Goal: Information Seeking & Learning: Learn about a topic

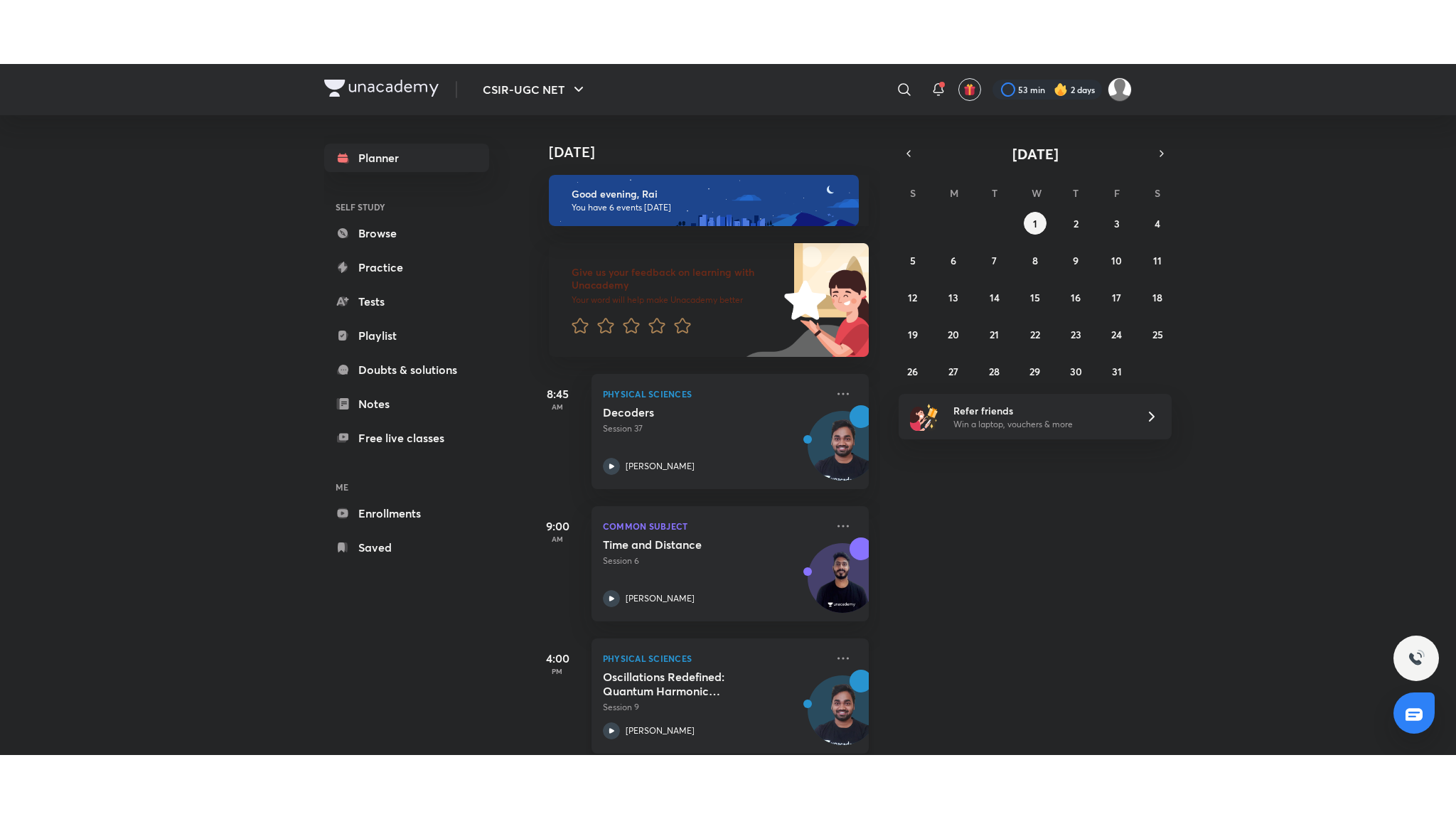
scroll to position [381, 0]
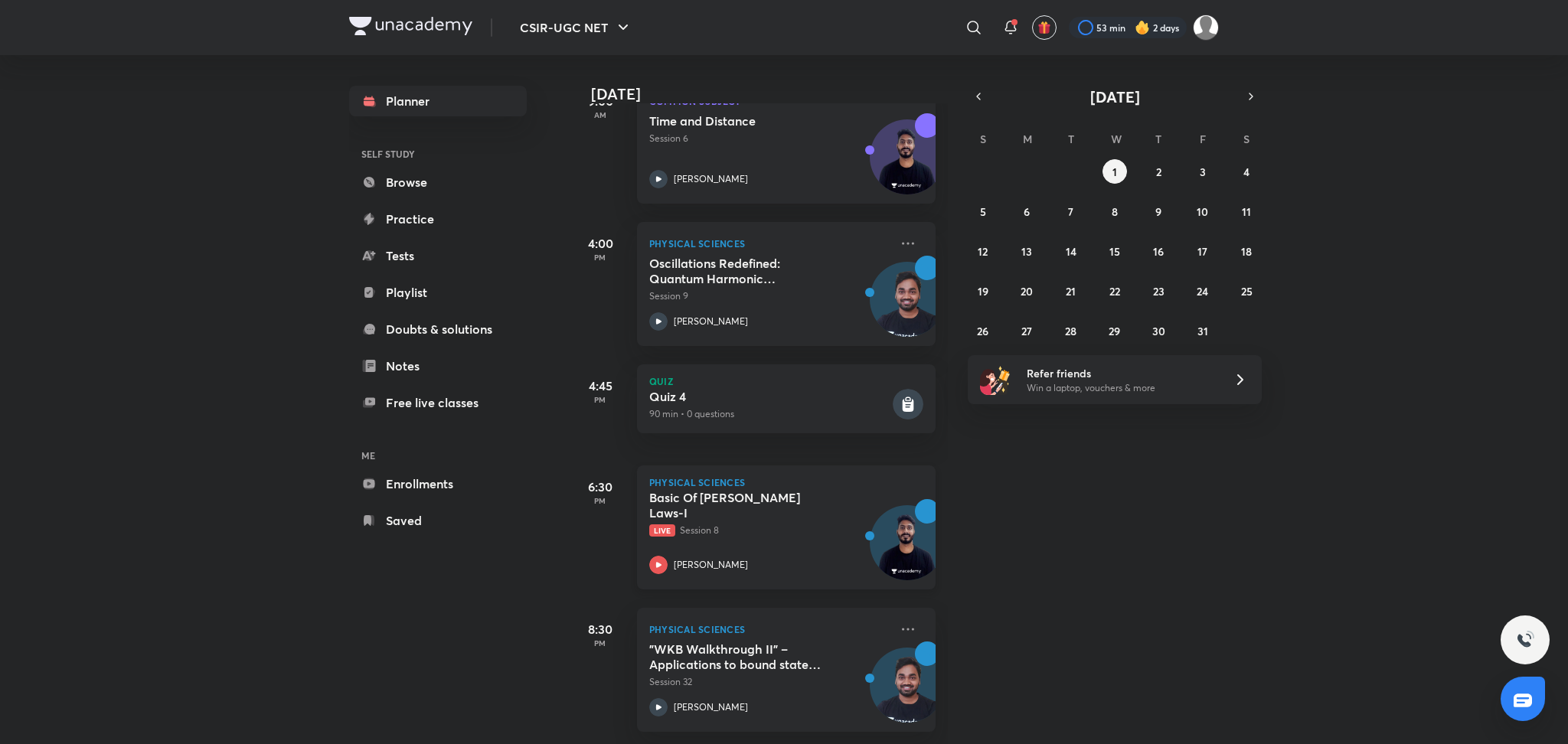
click at [707, 524] on p "Live Session 8" at bounding box center [769, 530] width 241 height 13
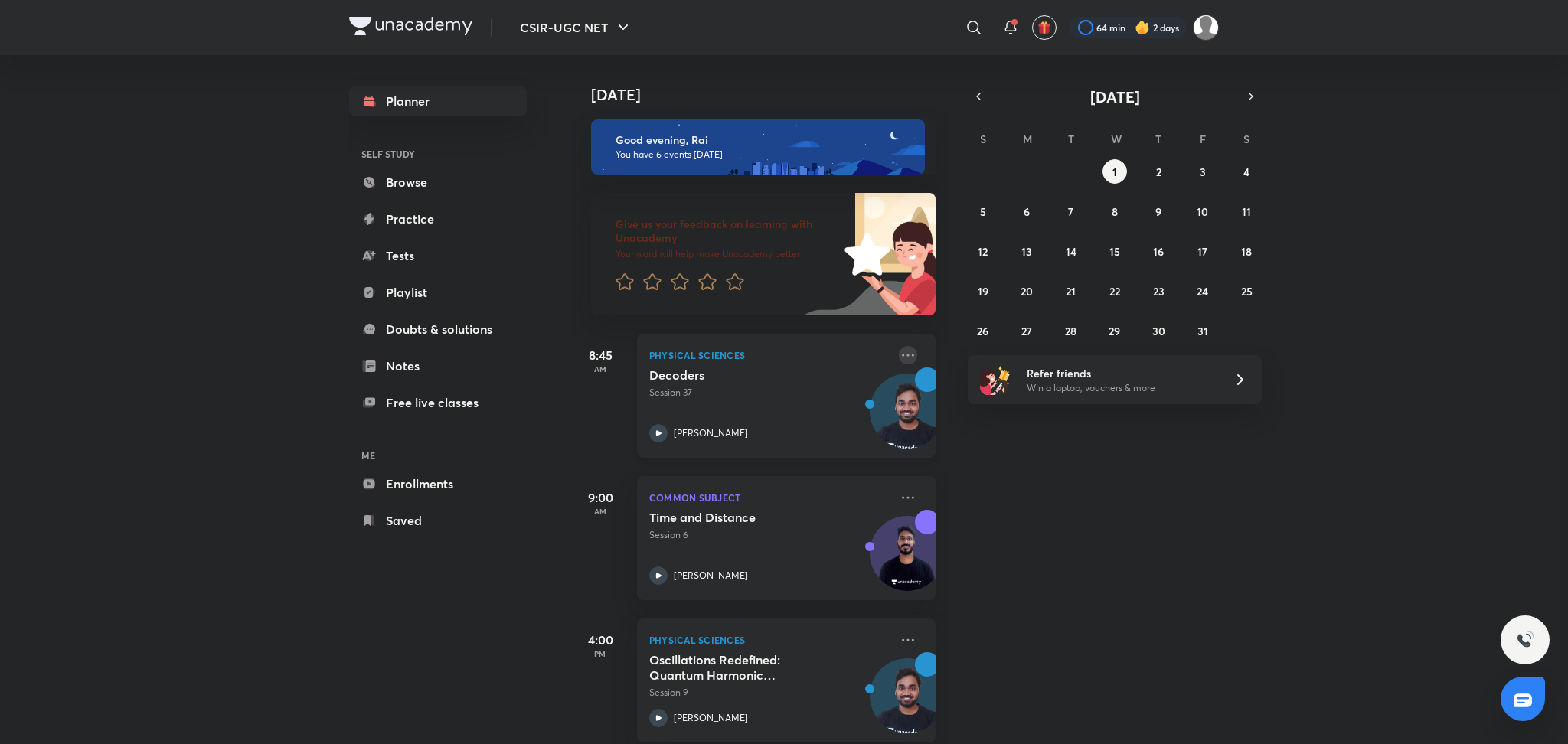
click at [899, 360] on icon at bounding box center [908, 355] width 18 height 18
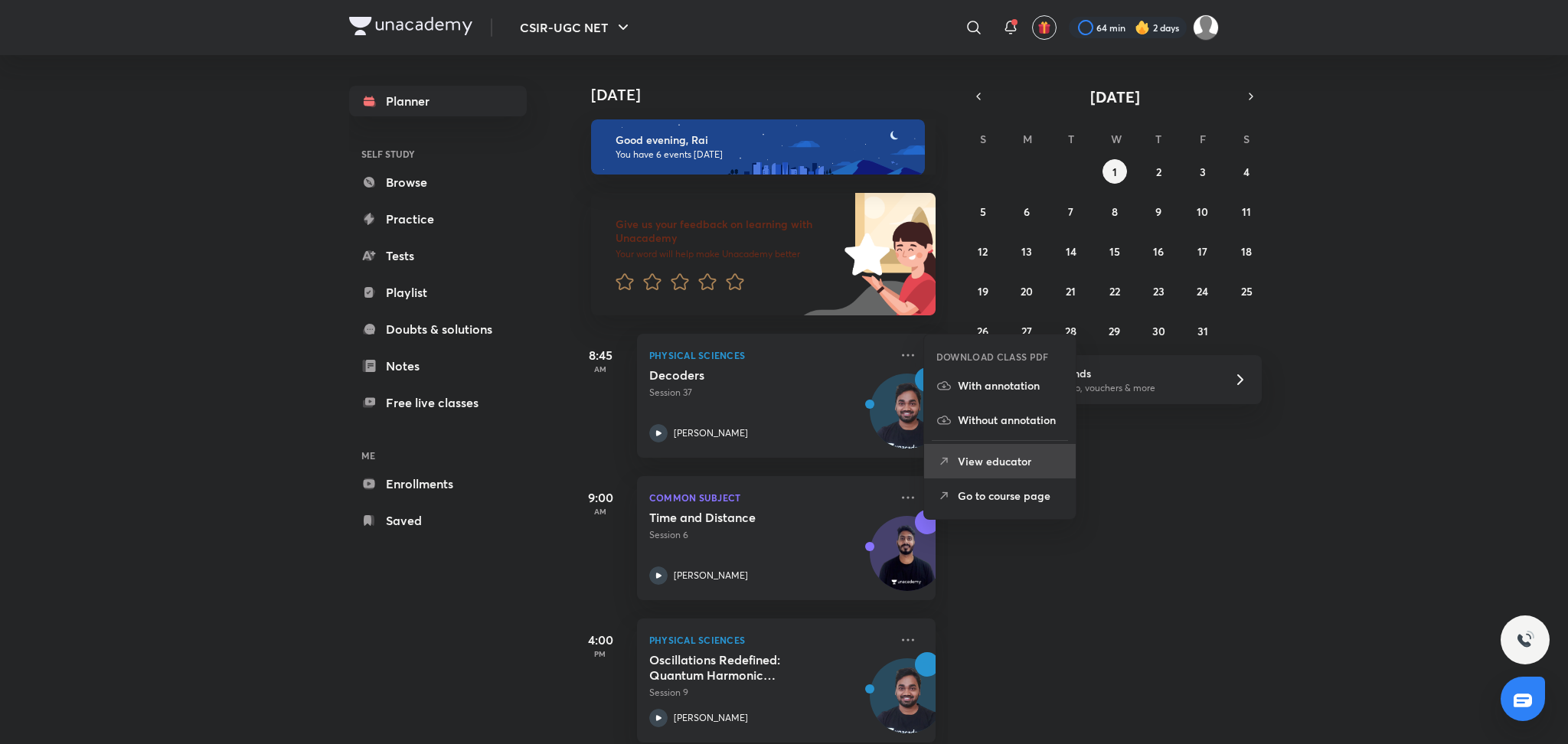
click at [997, 475] on li "View educator" at bounding box center [1000, 461] width 152 height 35
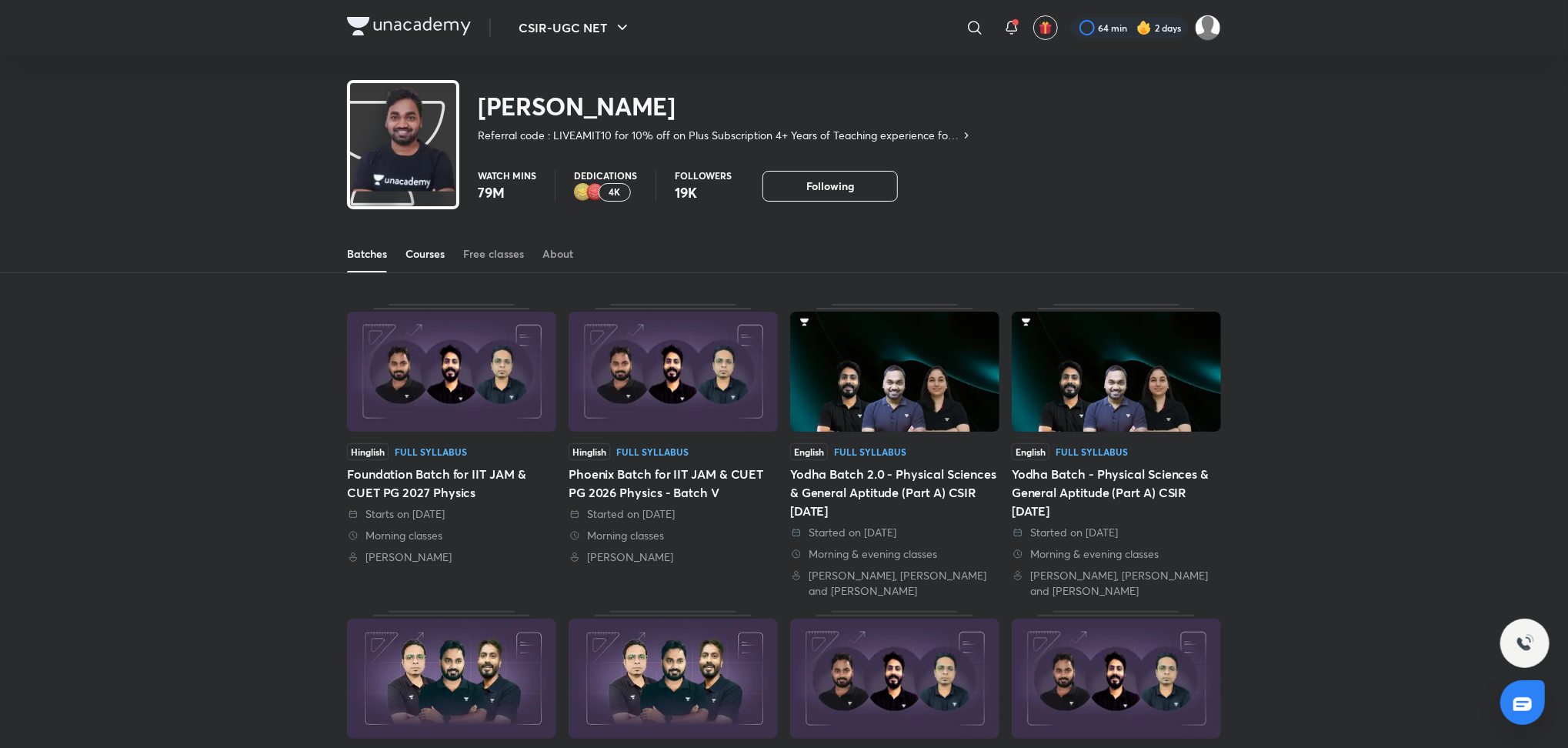
click at [424, 251] on div "Courses" at bounding box center [425, 254] width 39 height 15
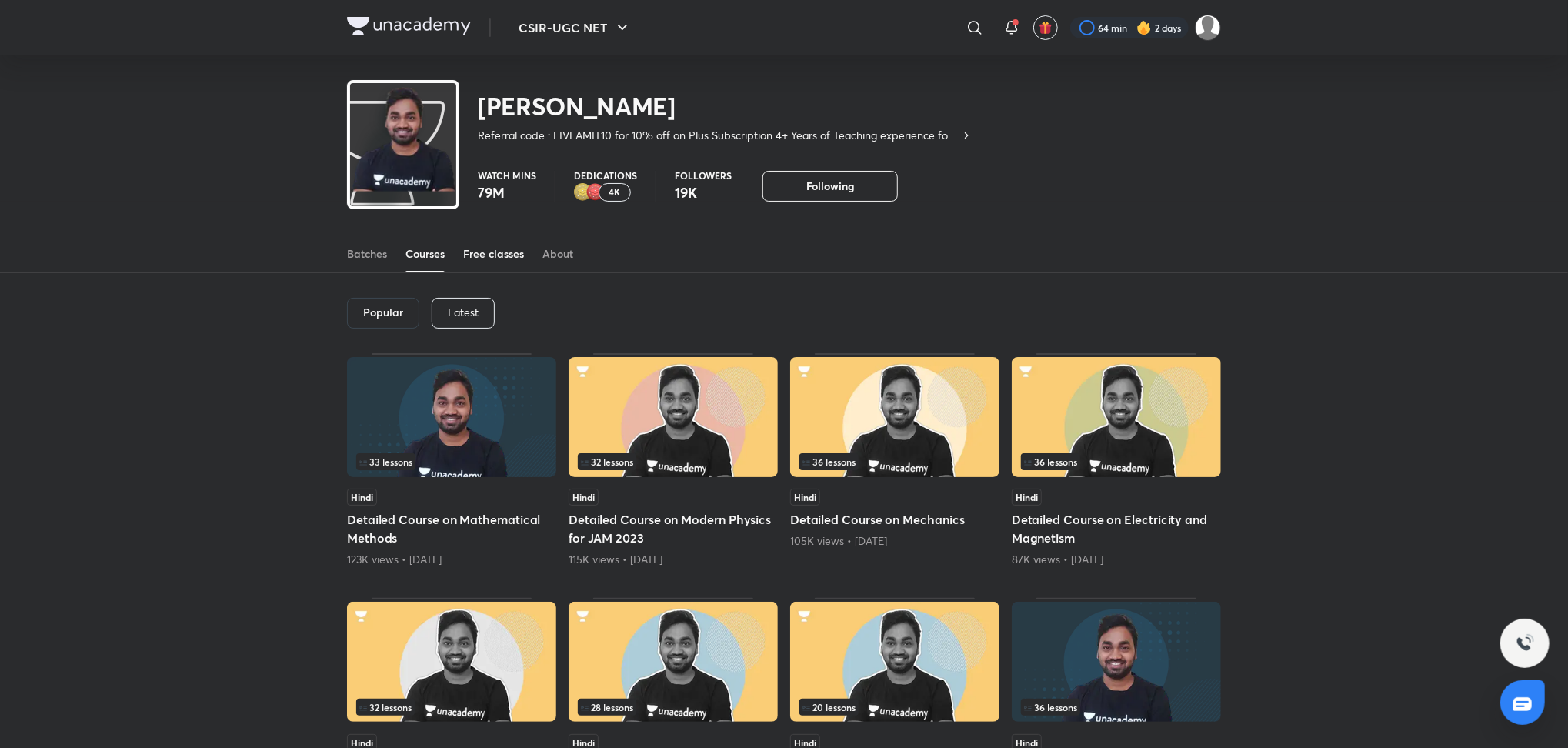
click at [483, 258] on div "Free classes" at bounding box center [493, 254] width 60 height 15
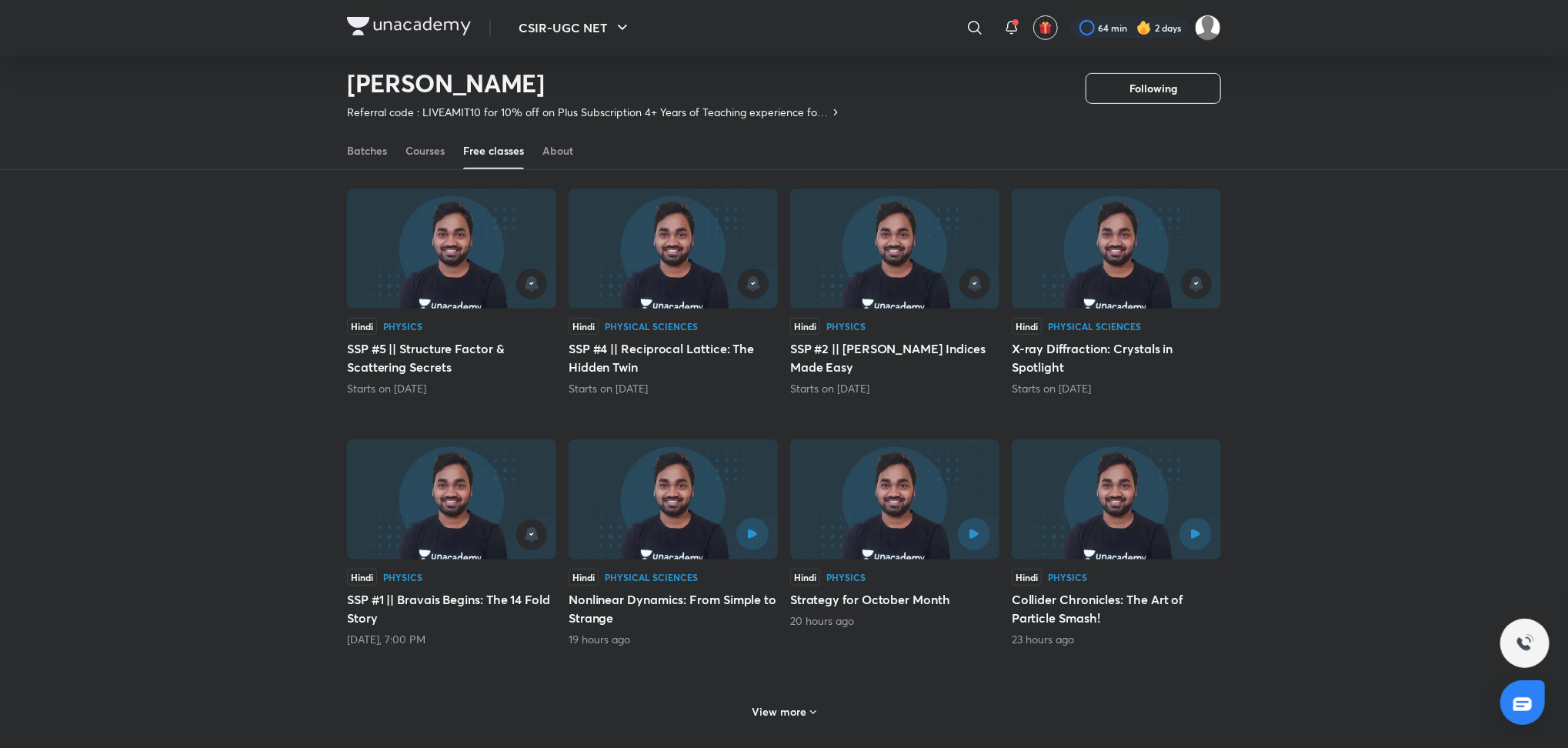
scroll to position [391, 0]
click at [797, 696] on div "View more" at bounding box center [784, 708] width 76 height 25
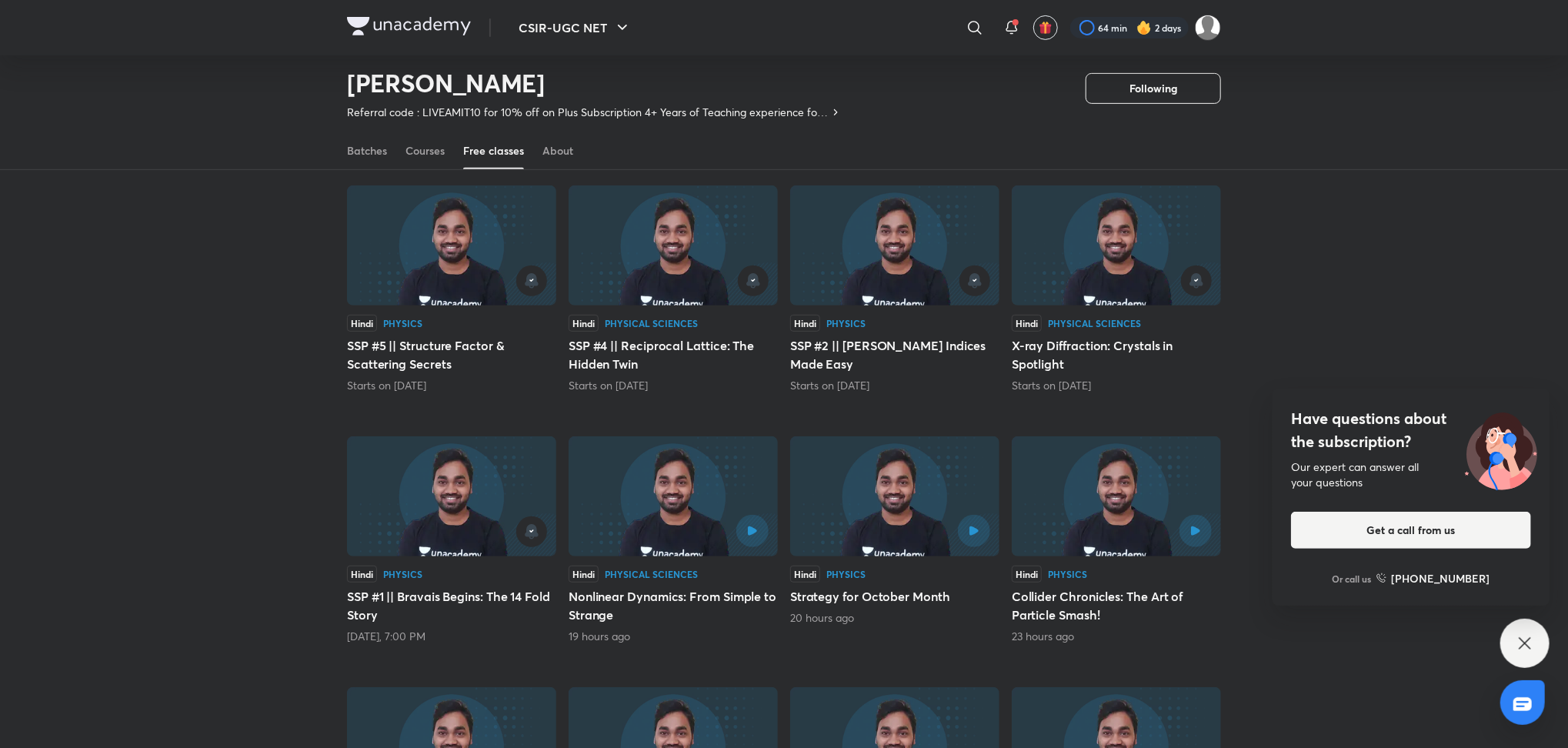
click at [1527, 645] on icon at bounding box center [1524, 643] width 12 height 12
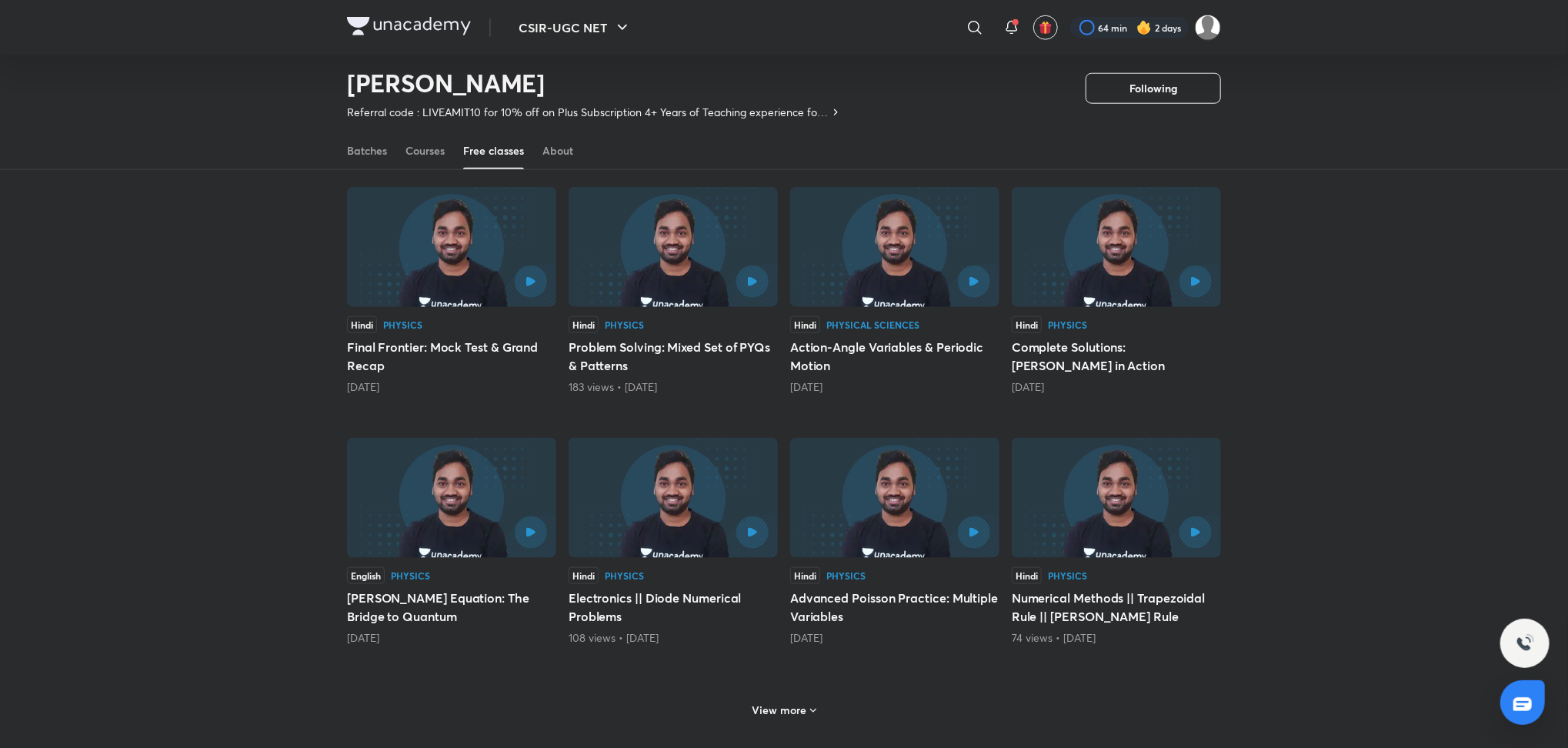
scroll to position [1174, 0]
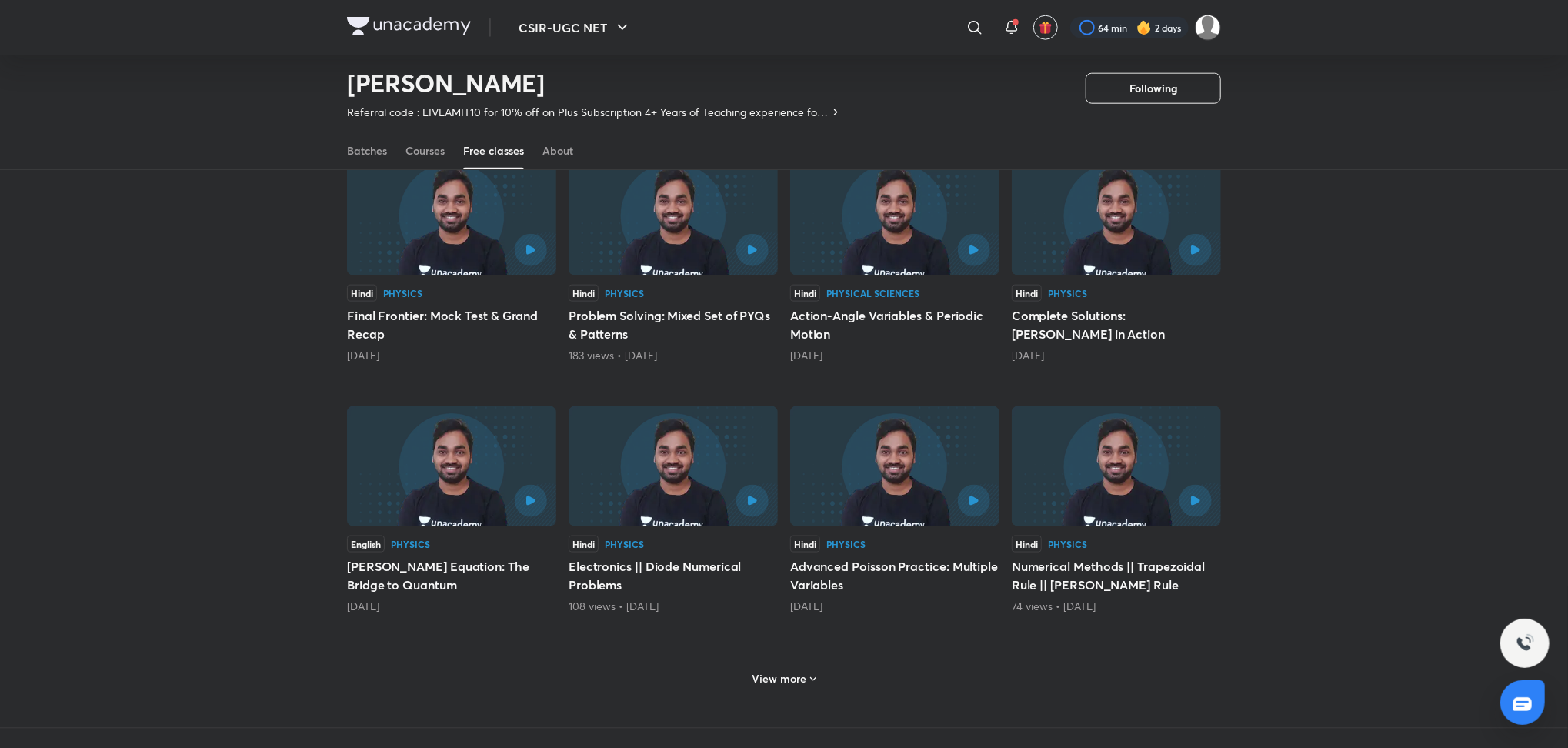
click at [779, 671] on h6 "View more" at bounding box center [780, 678] width 55 height 15
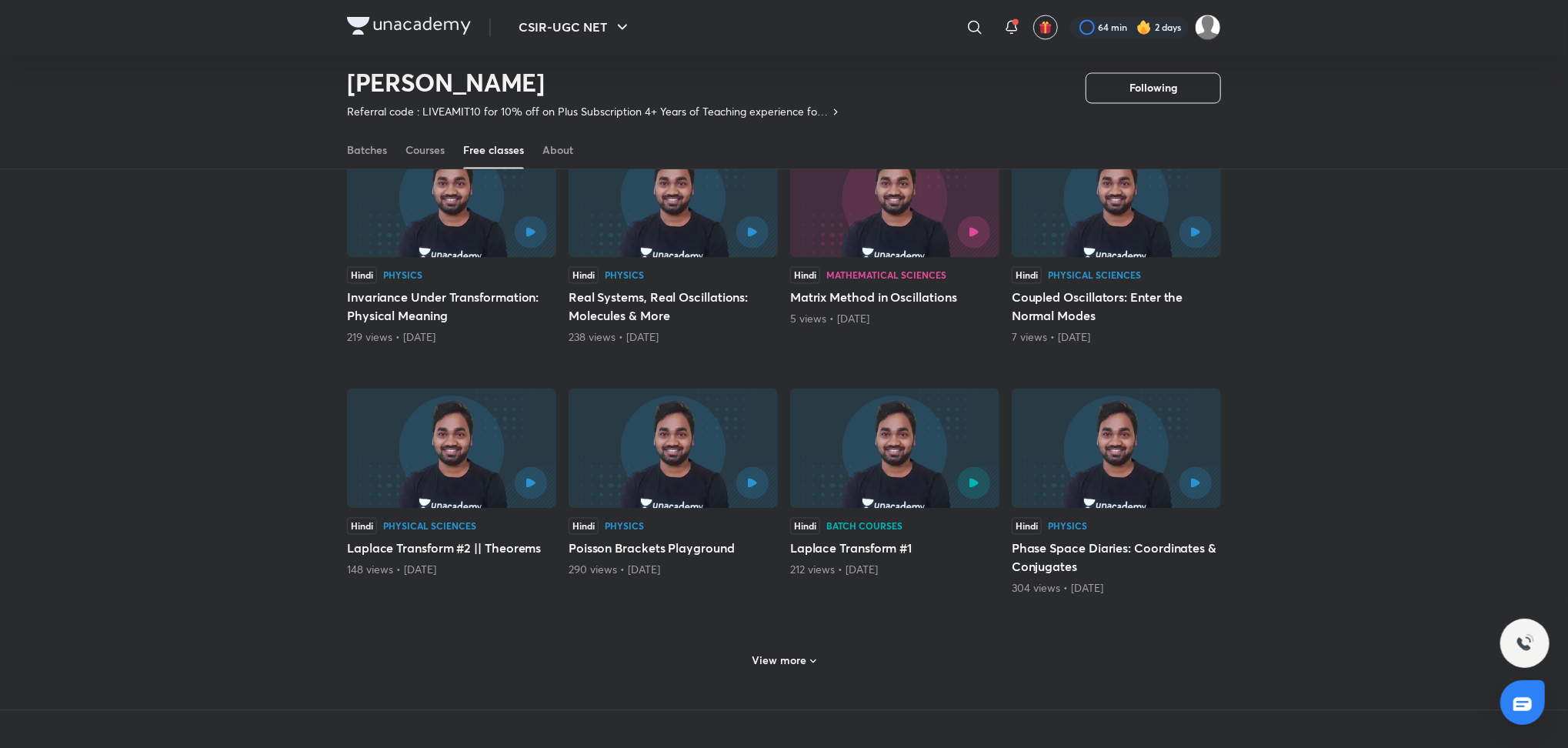
scroll to position [1948, 0]
click at [792, 649] on h6 "View more" at bounding box center [780, 656] width 55 height 15
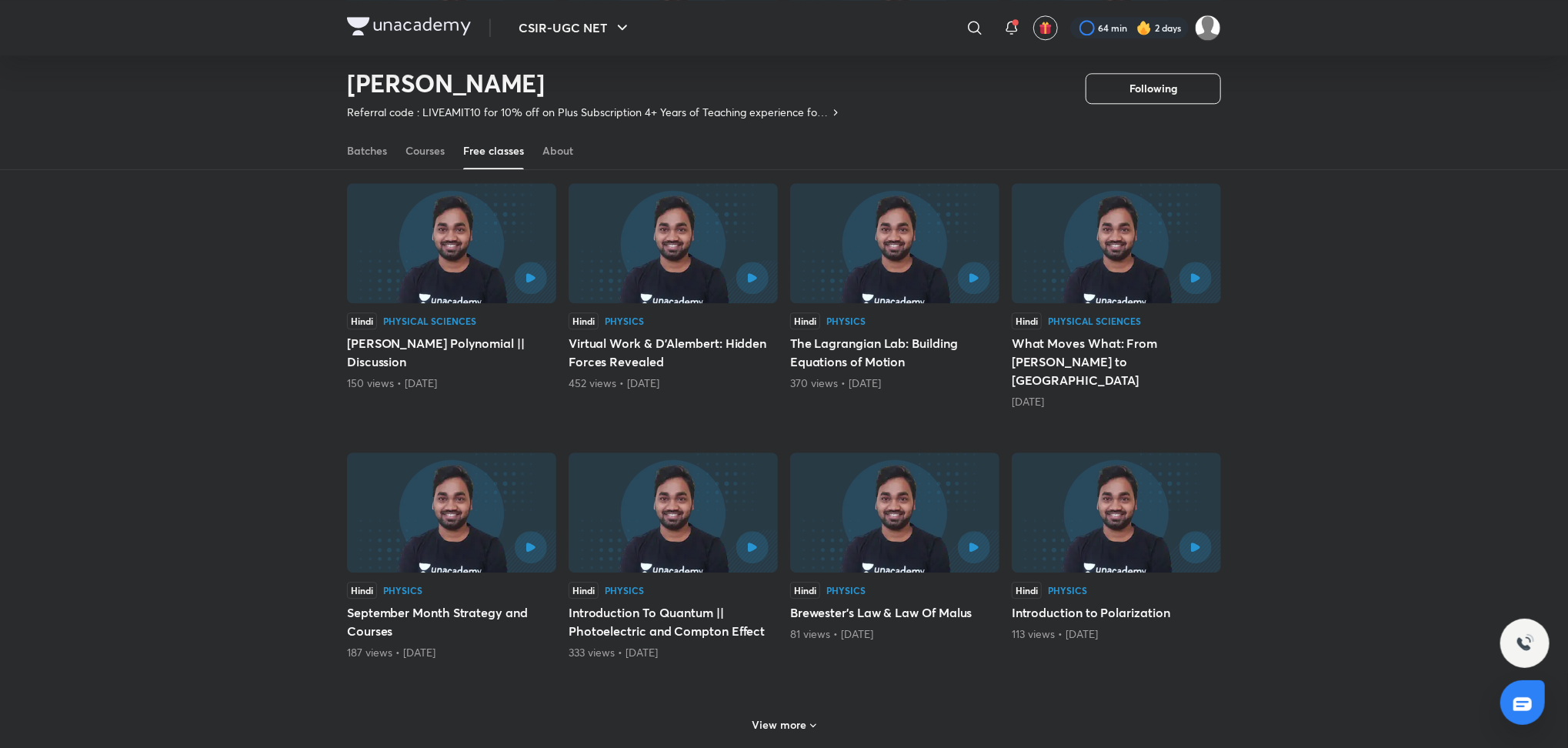
scroll to position [2654, 0]
click at [769, 701] on div "View more" at bounding box center [784, 721] width 874 height 40
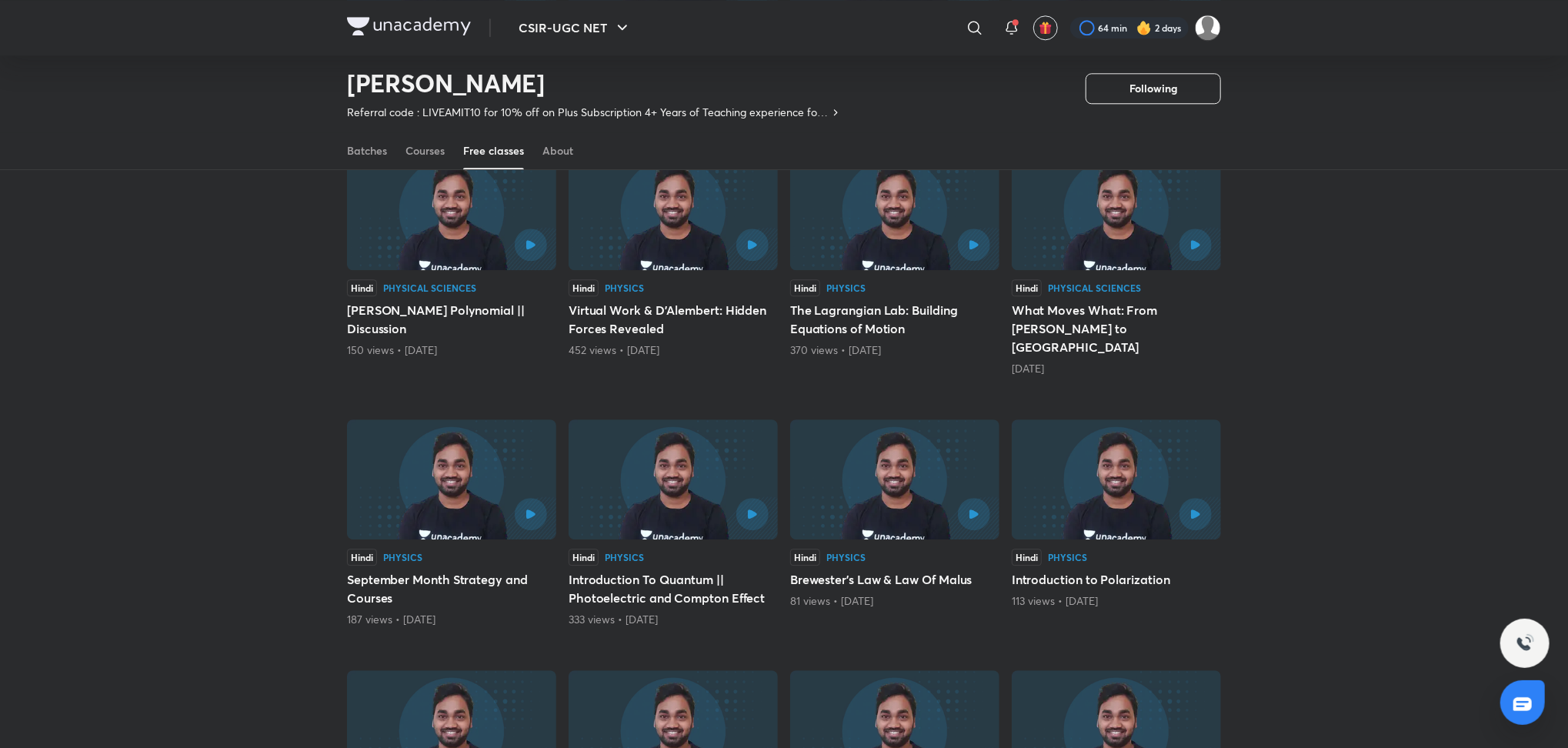
scroll to position [2686, 0]
click at [1080, 231] on div at bounding box center [1117, 243] width 191 height 33
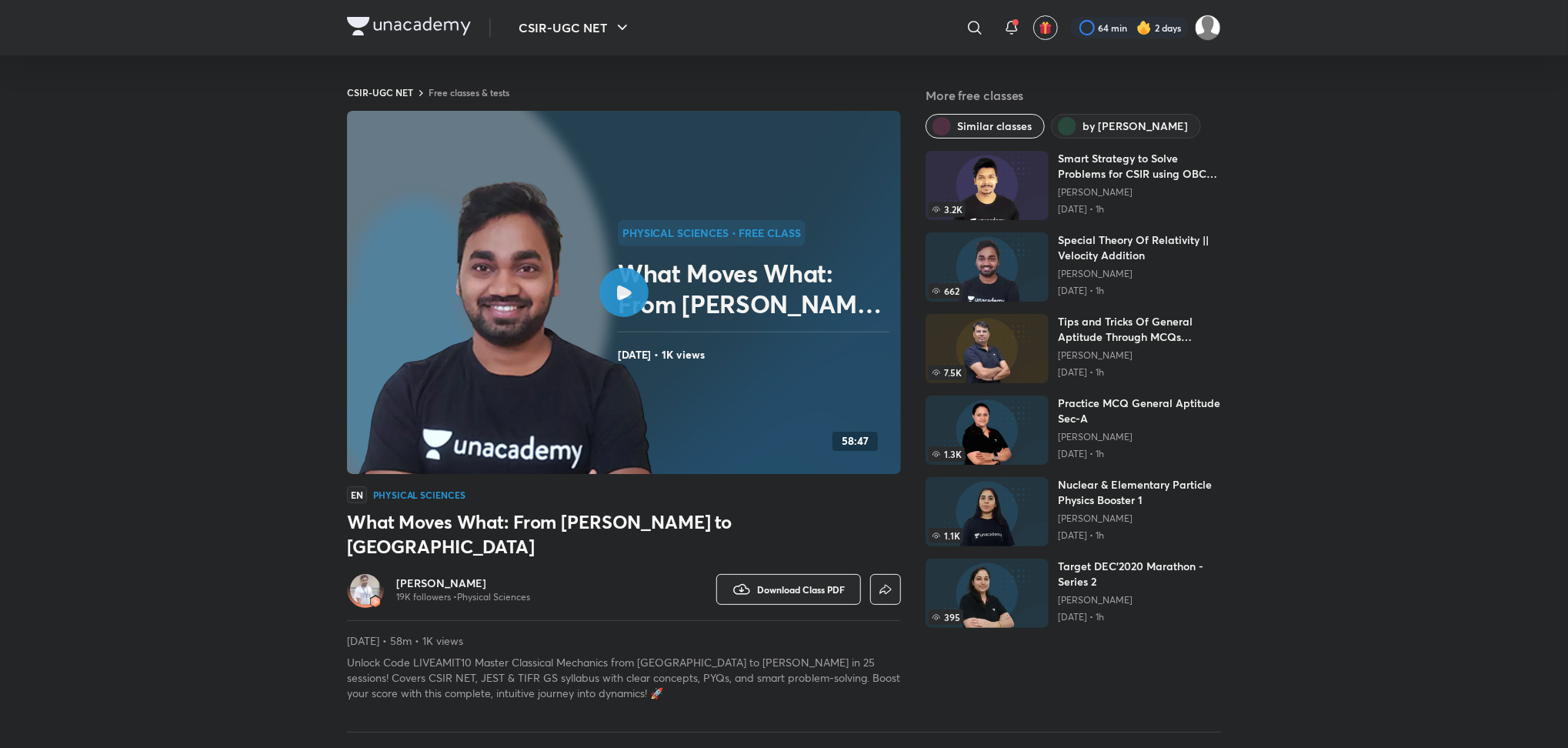
click at [642, 282] on div at bounding box center [624, 293] width 49 height 49
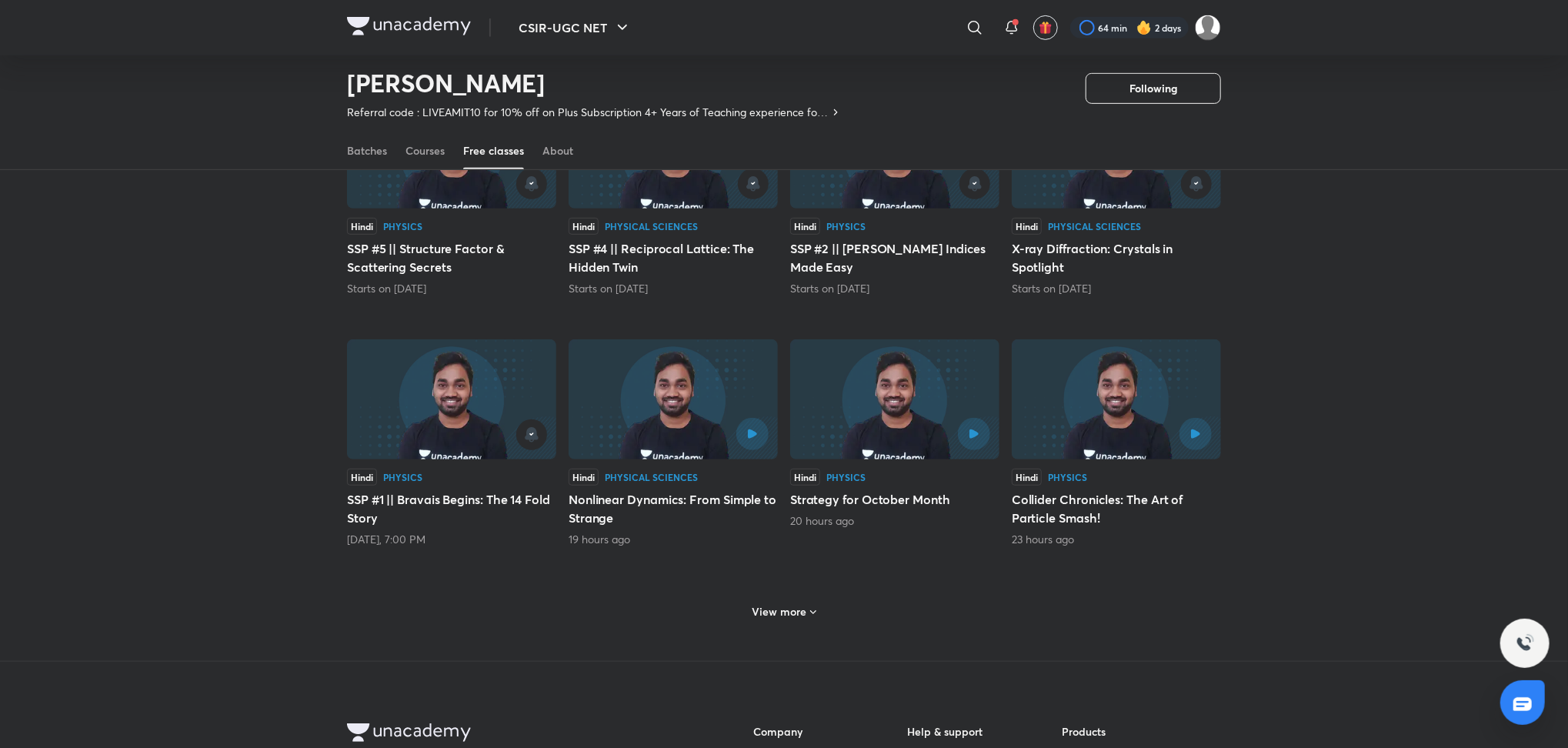
scroll to position [489, 0]
click at [501, 420] on div at bounding box center [452, 434] width 191 height 31
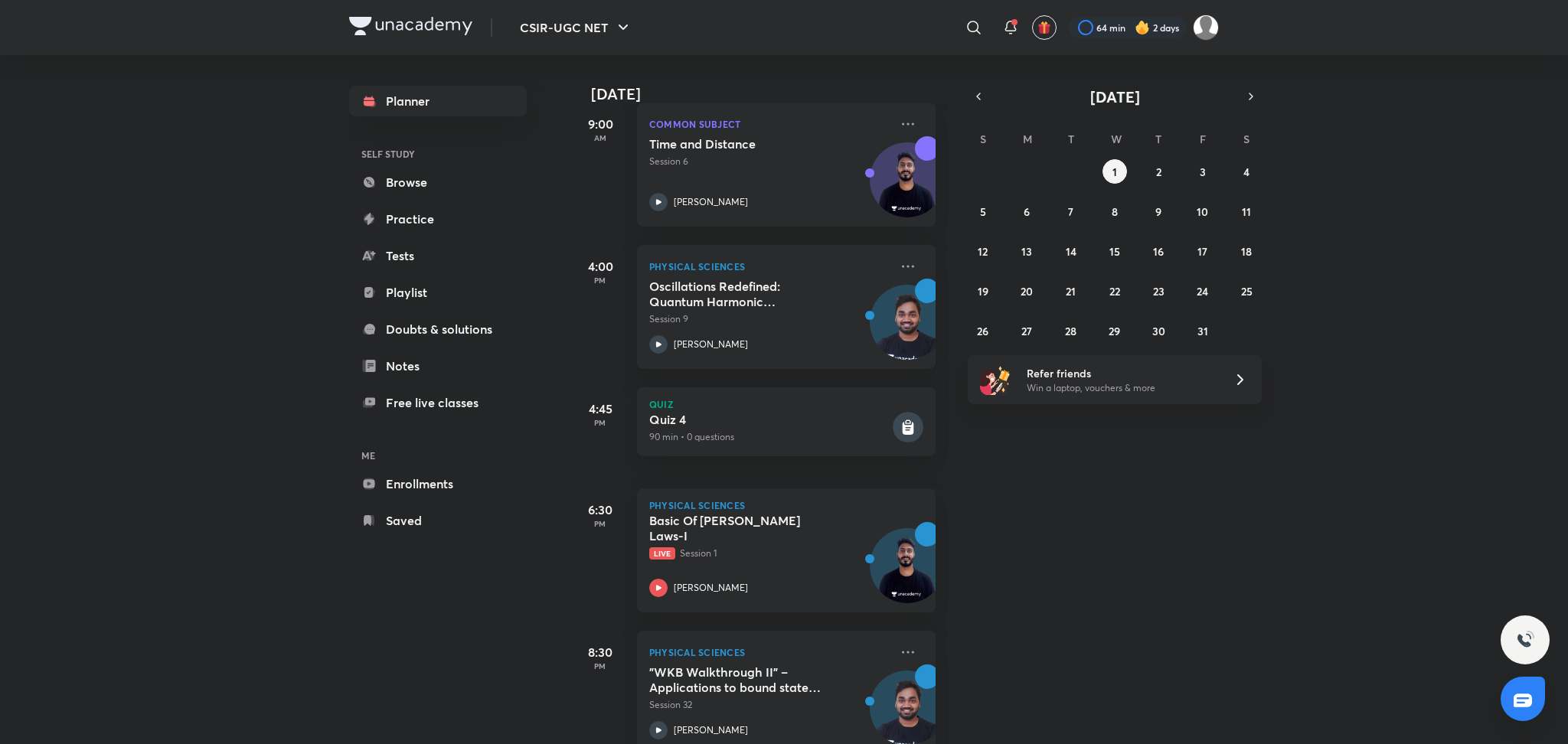
scroll to position [410, 0]
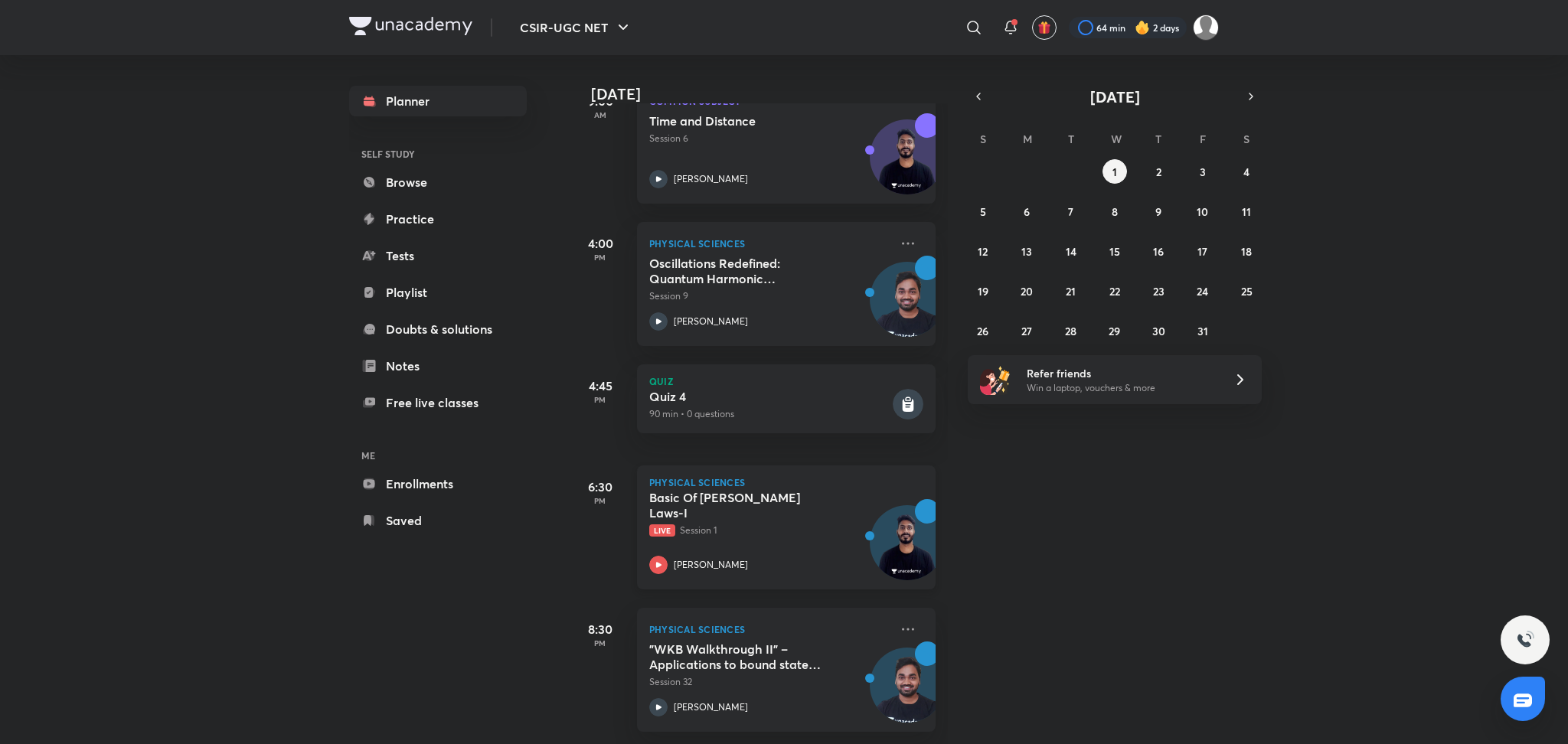
click at [757, 478] on p "Physical Sciences" at bounding box center [786, 483] width 274 height 9
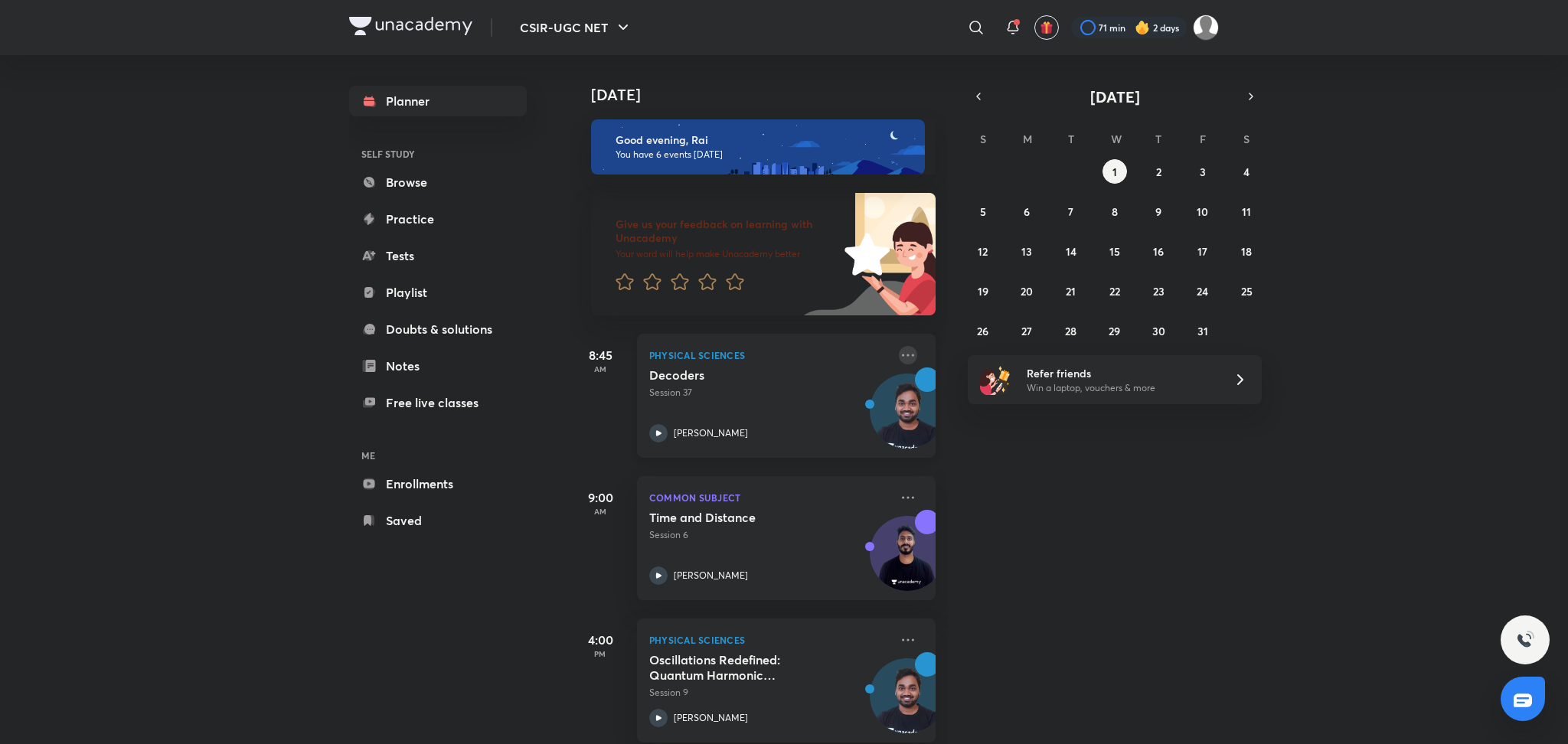
click at [899, 360] on icon at bounding box center [908, 355] width 18 height 18
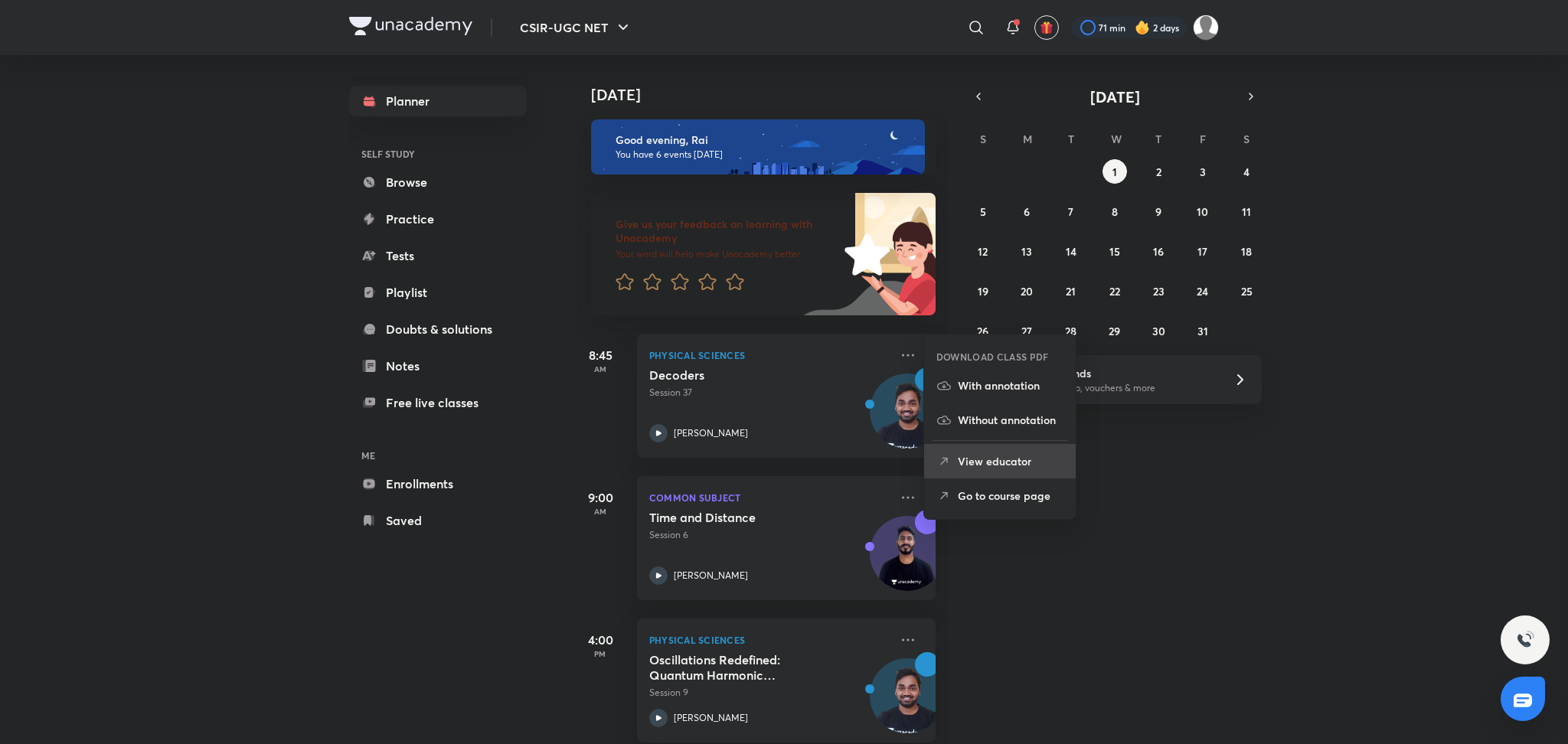
click at [1012, 468] on p "View educator" at bounding box center [1010, 461] width 105 height 16
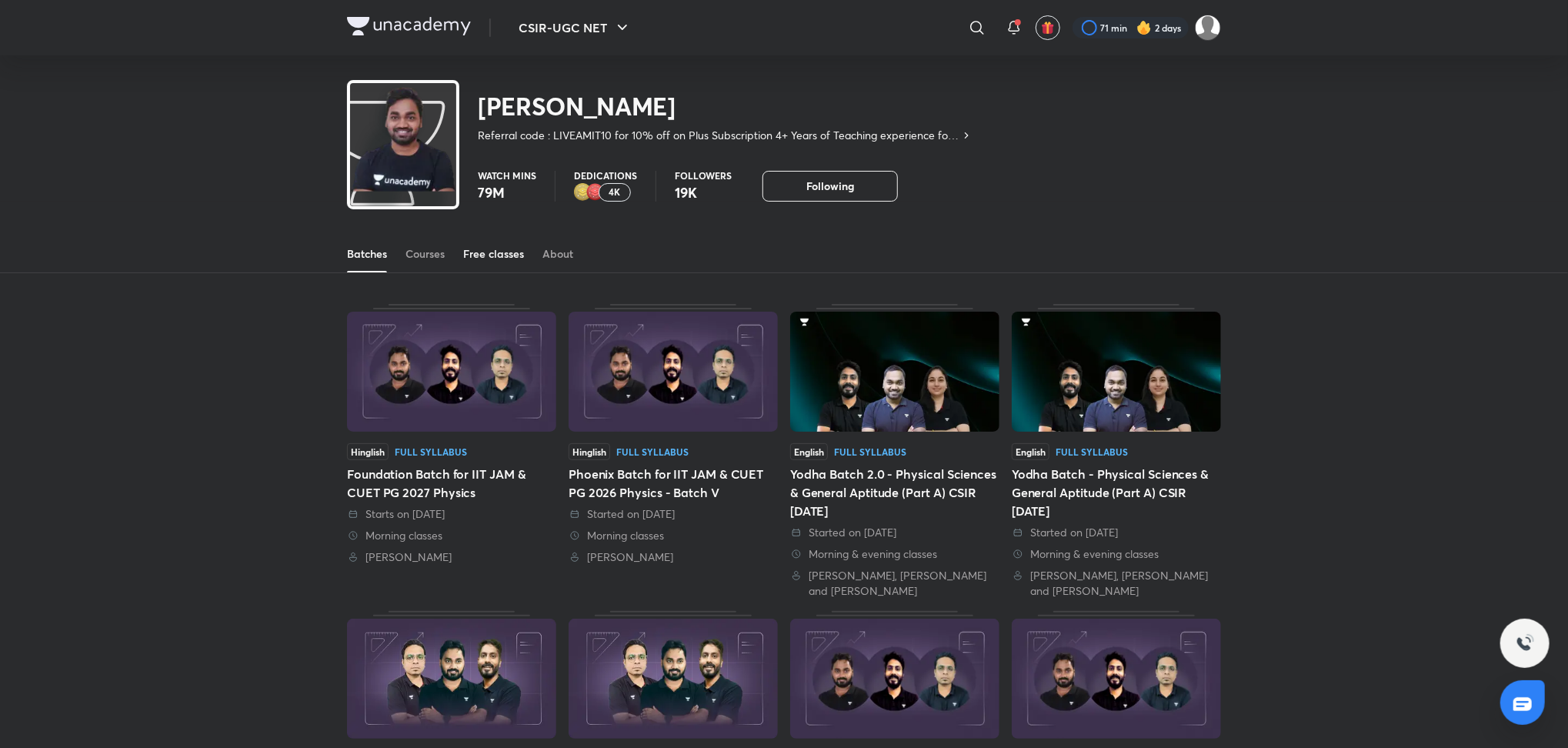
click at [476, 244] on link "Free classes" at bounding box center [493, 254] width 60 height 37
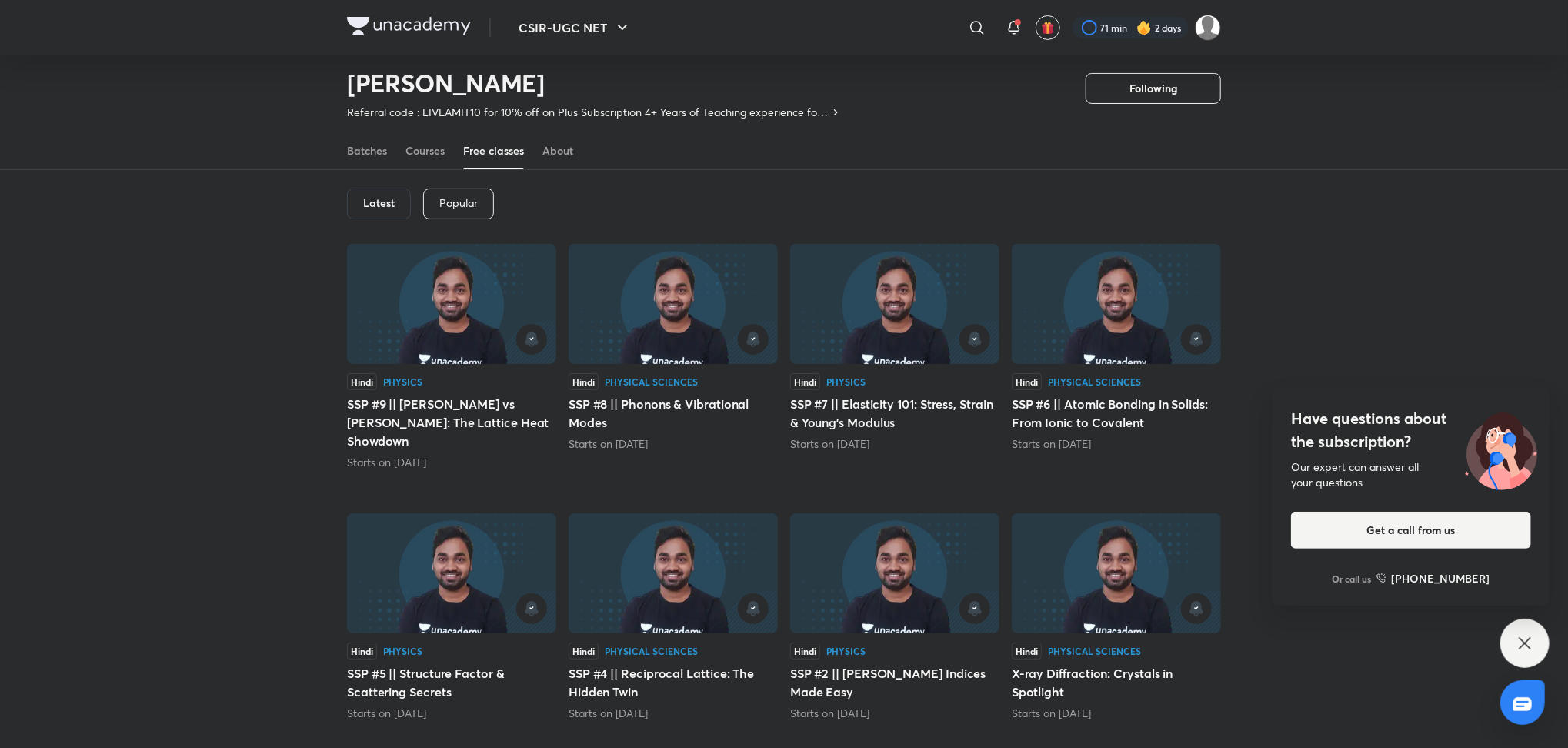
scroll to position [61, 0]
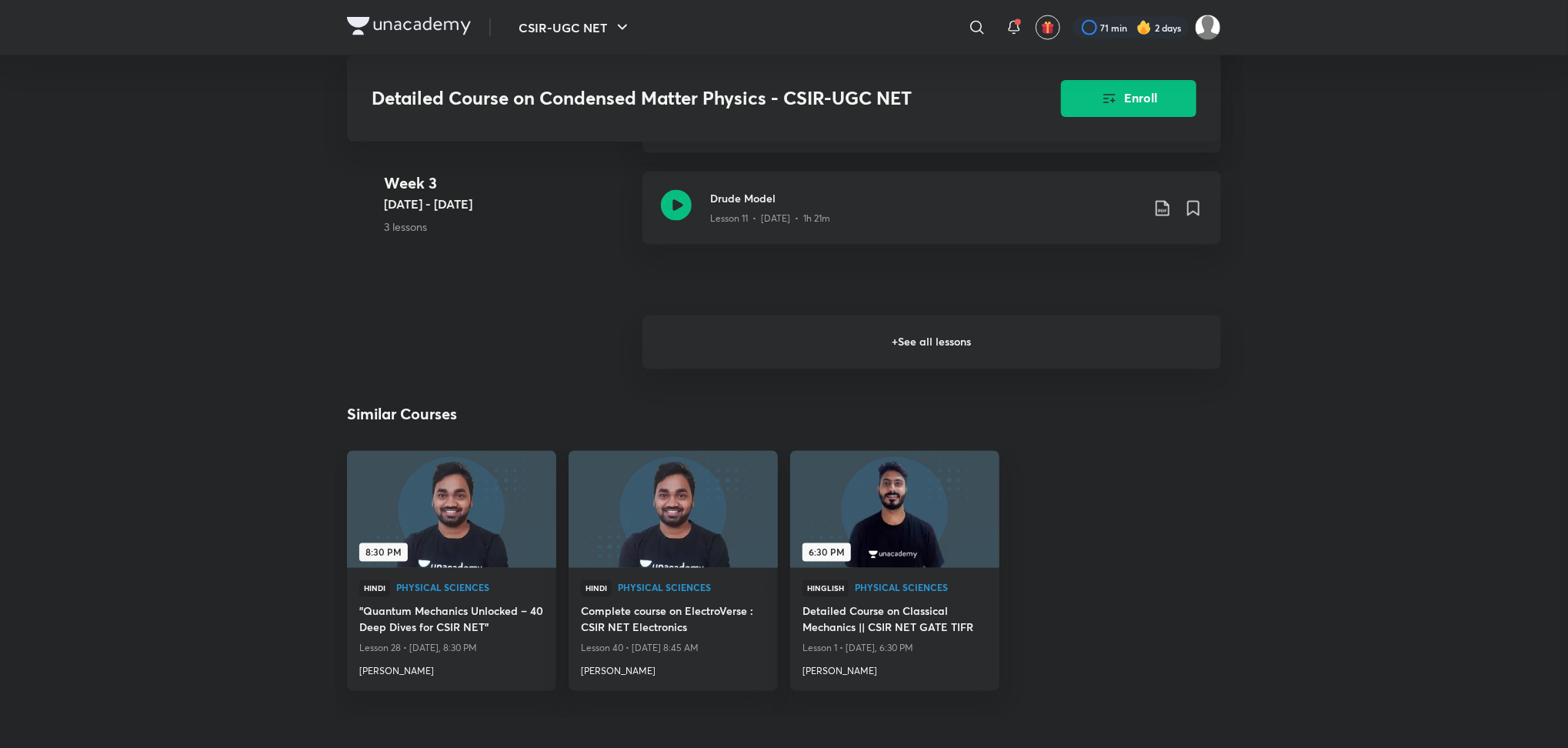
scroll to position [1762, 0]
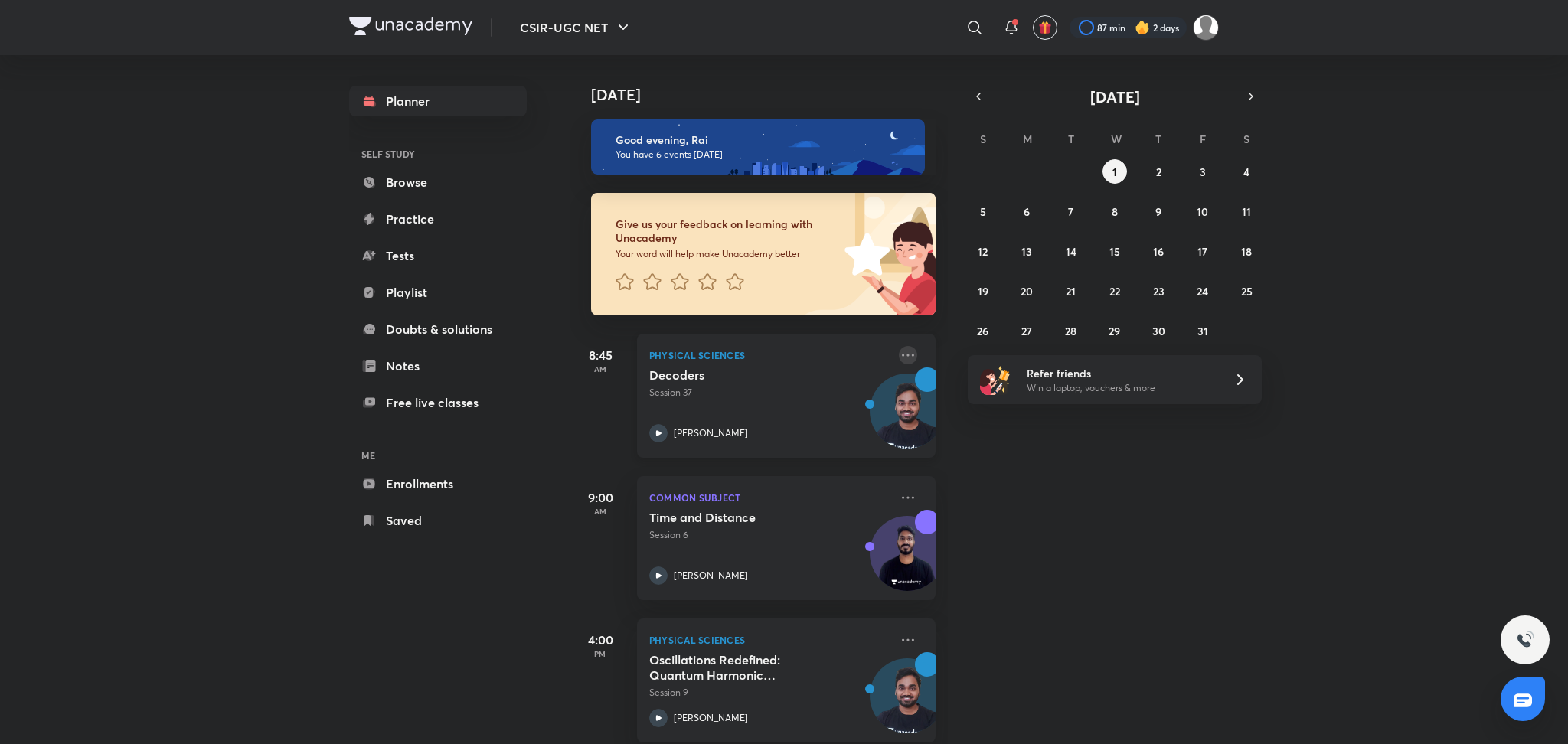
click at [899, 354] on icon at bounding box center [908, 355] width 18 height 18
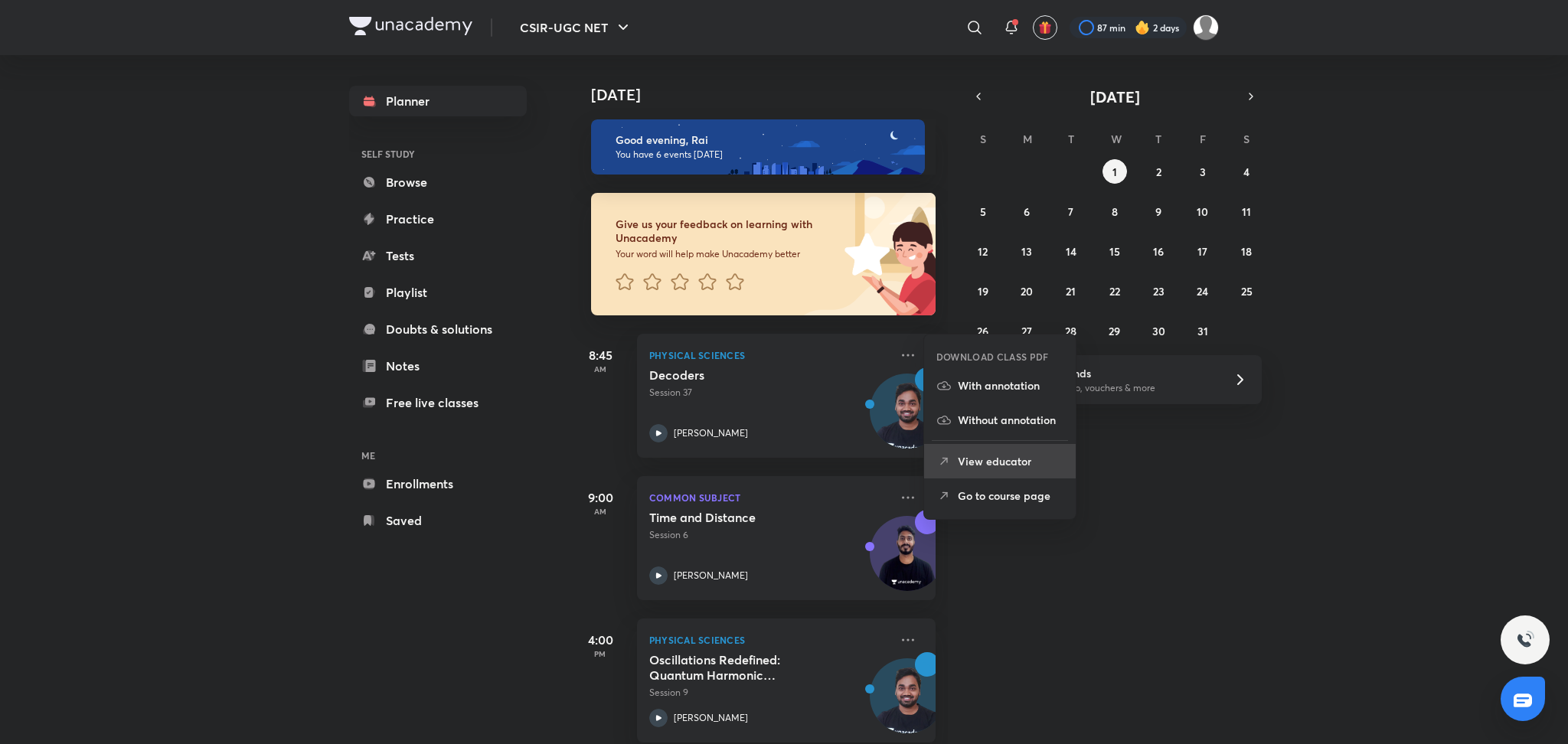
click at [1015, 473] on li "View educator" at bounding box center [1000, 461] width 152 height 35
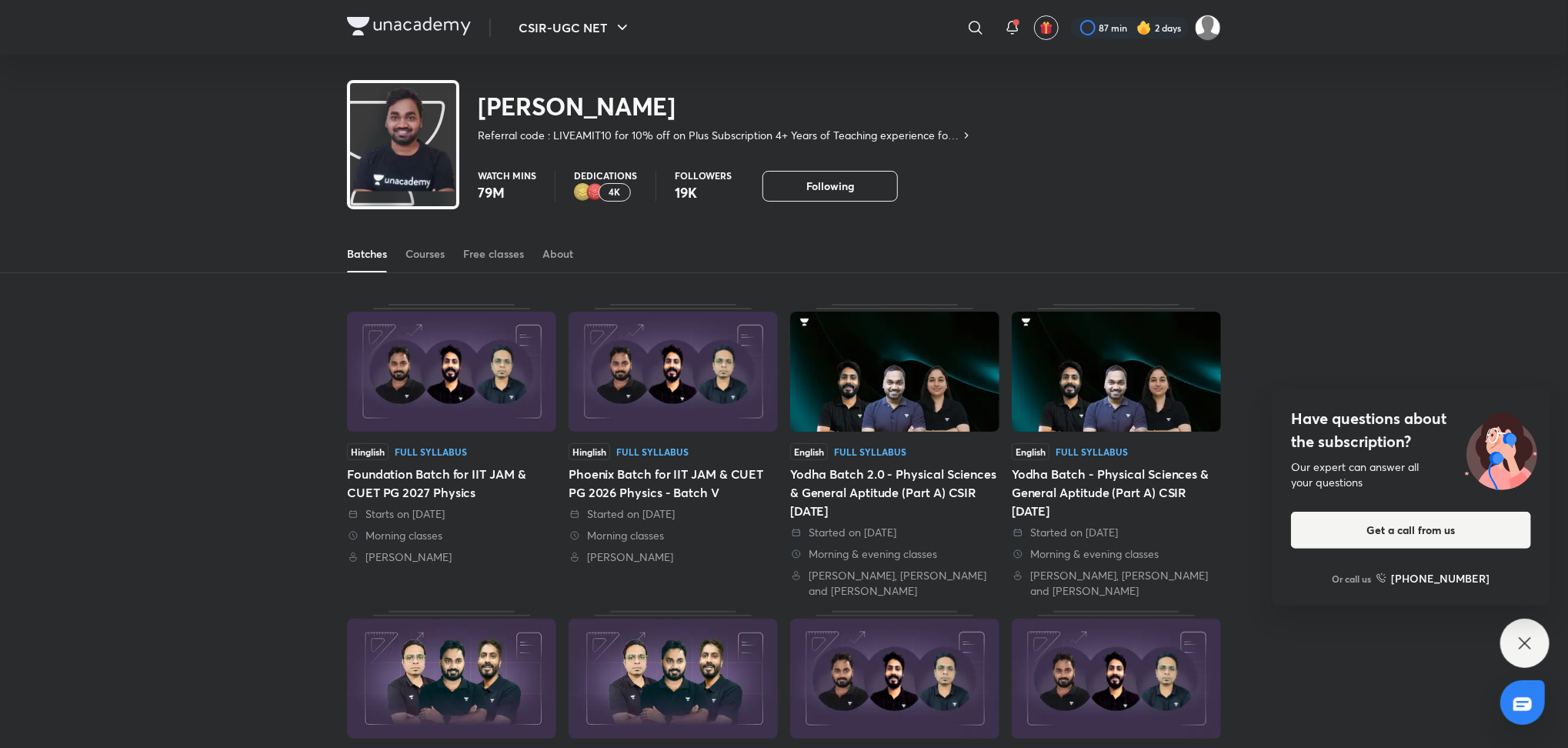
click at [1519, 642] on icon at bounding box center [1524, 643] width 18 height 18
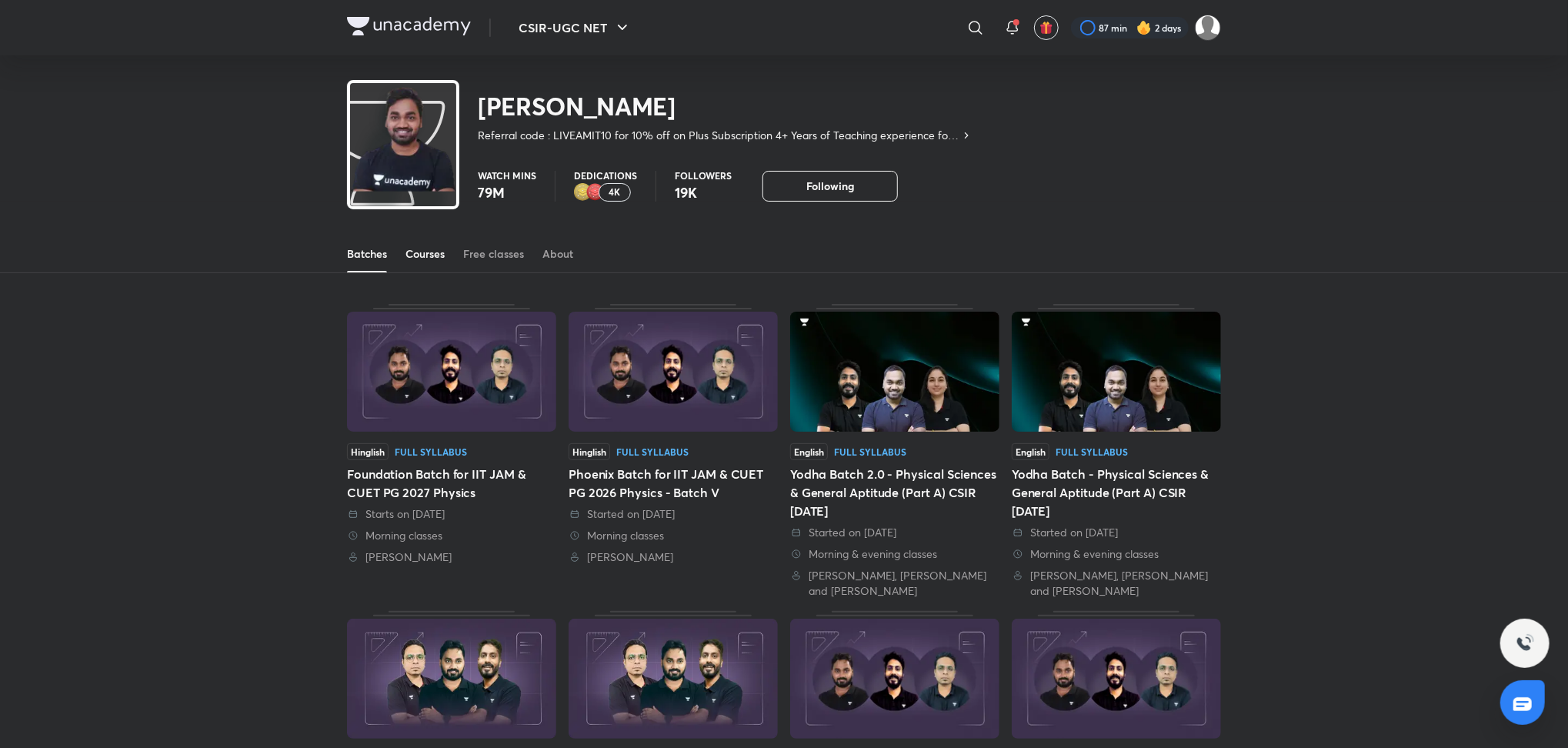
click at [424, 253] on div "Courses" at bounding box center [425, 254] width 39 height 15
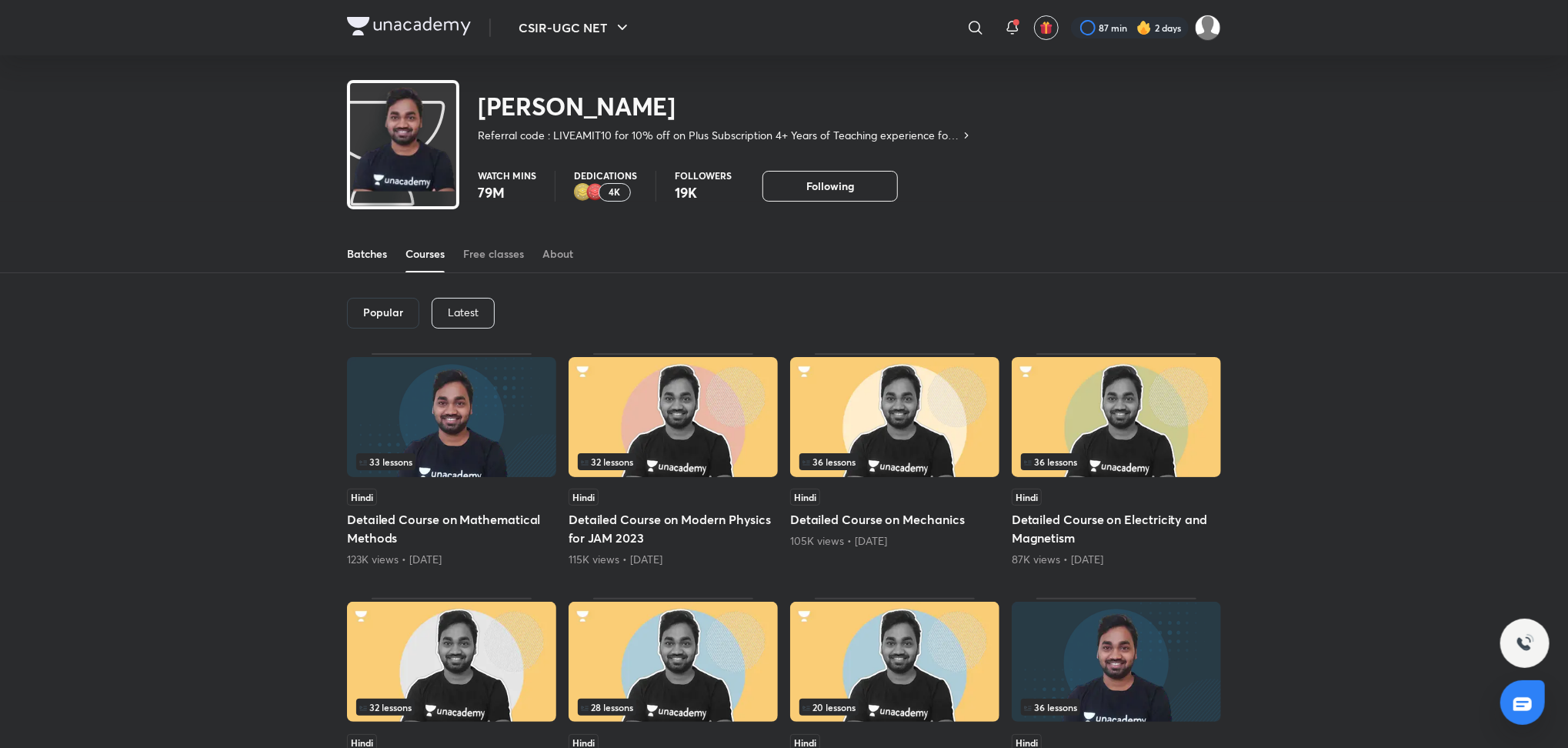
click at [370, 261] on div "Batches" at bounding box center [367, 254] width 40 height 15
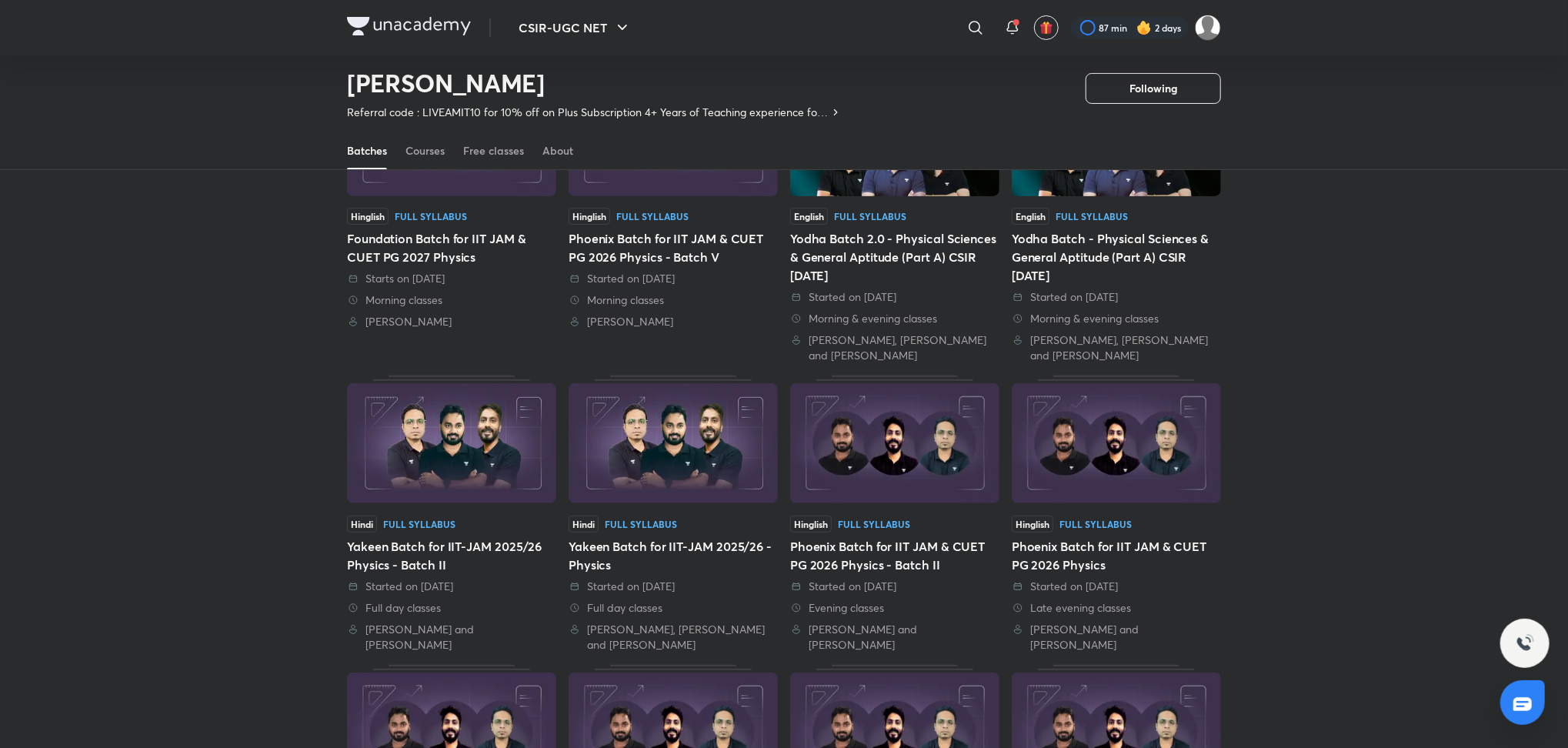
scroll to position [197, 0]
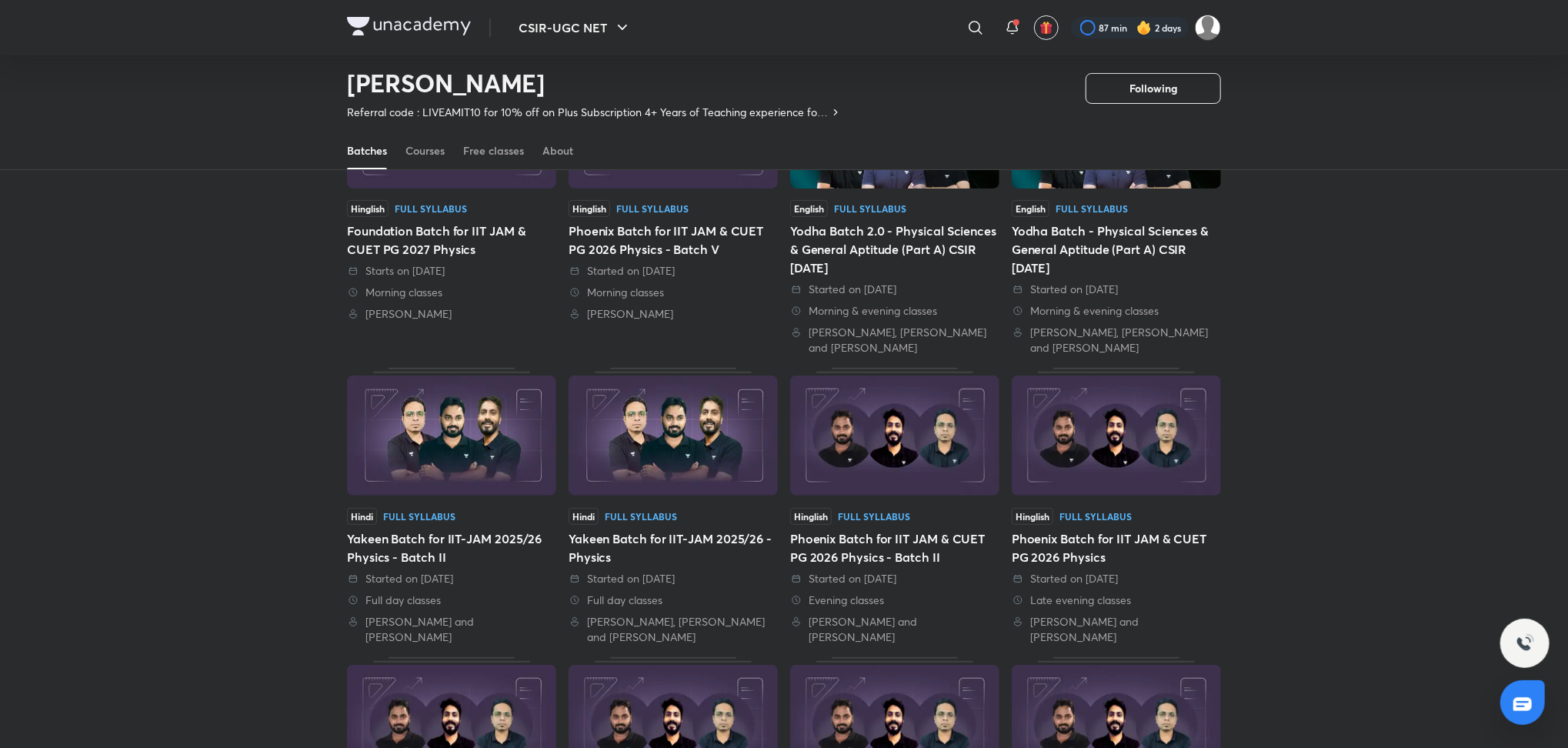
click at [946, 260] on div "Yodha Batch 2.0 - Physical Sciences & General Aptitude (Part A) CSIR Dec'25" at bounding box center [894, 250] width 209 height 56
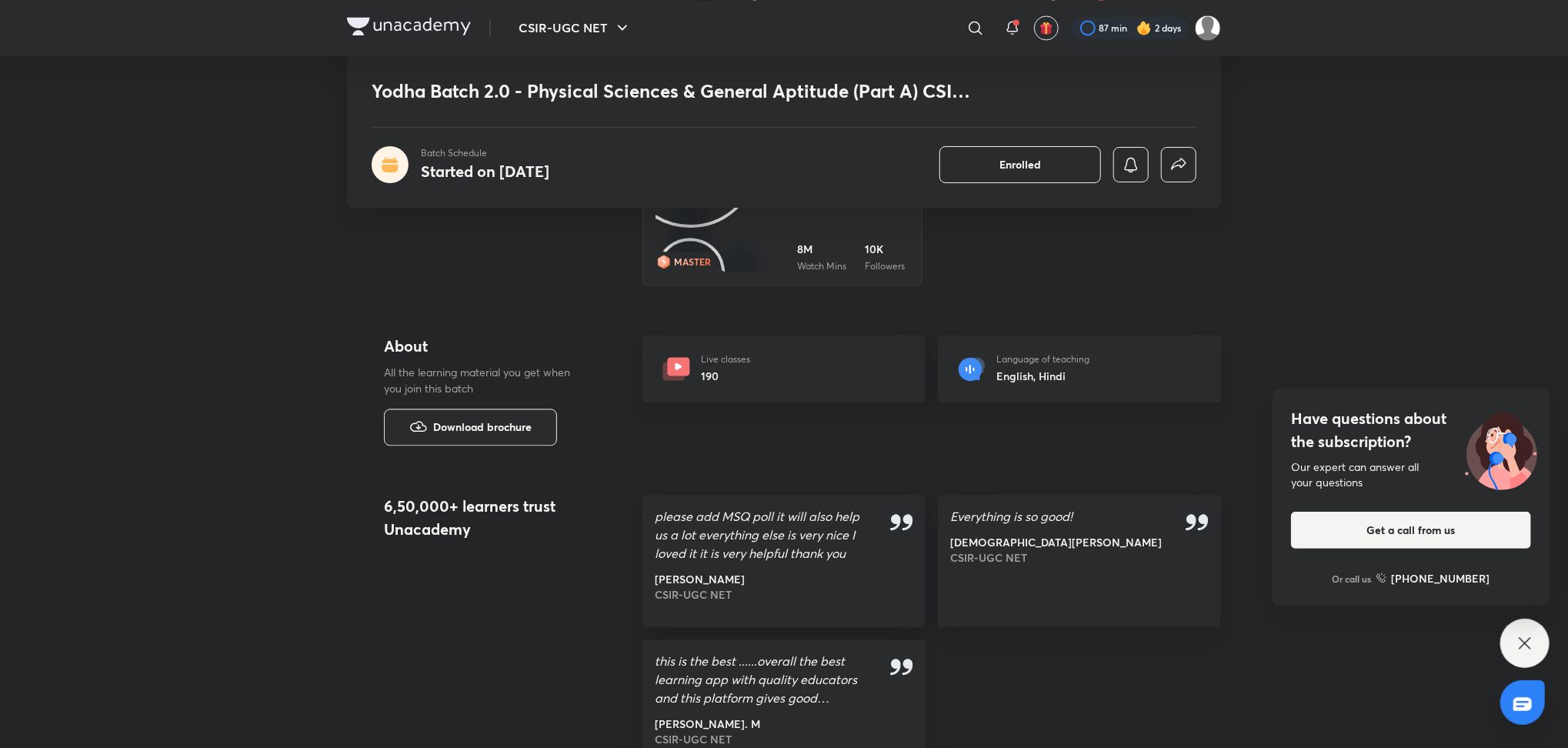
scroll to position [2631, 0]
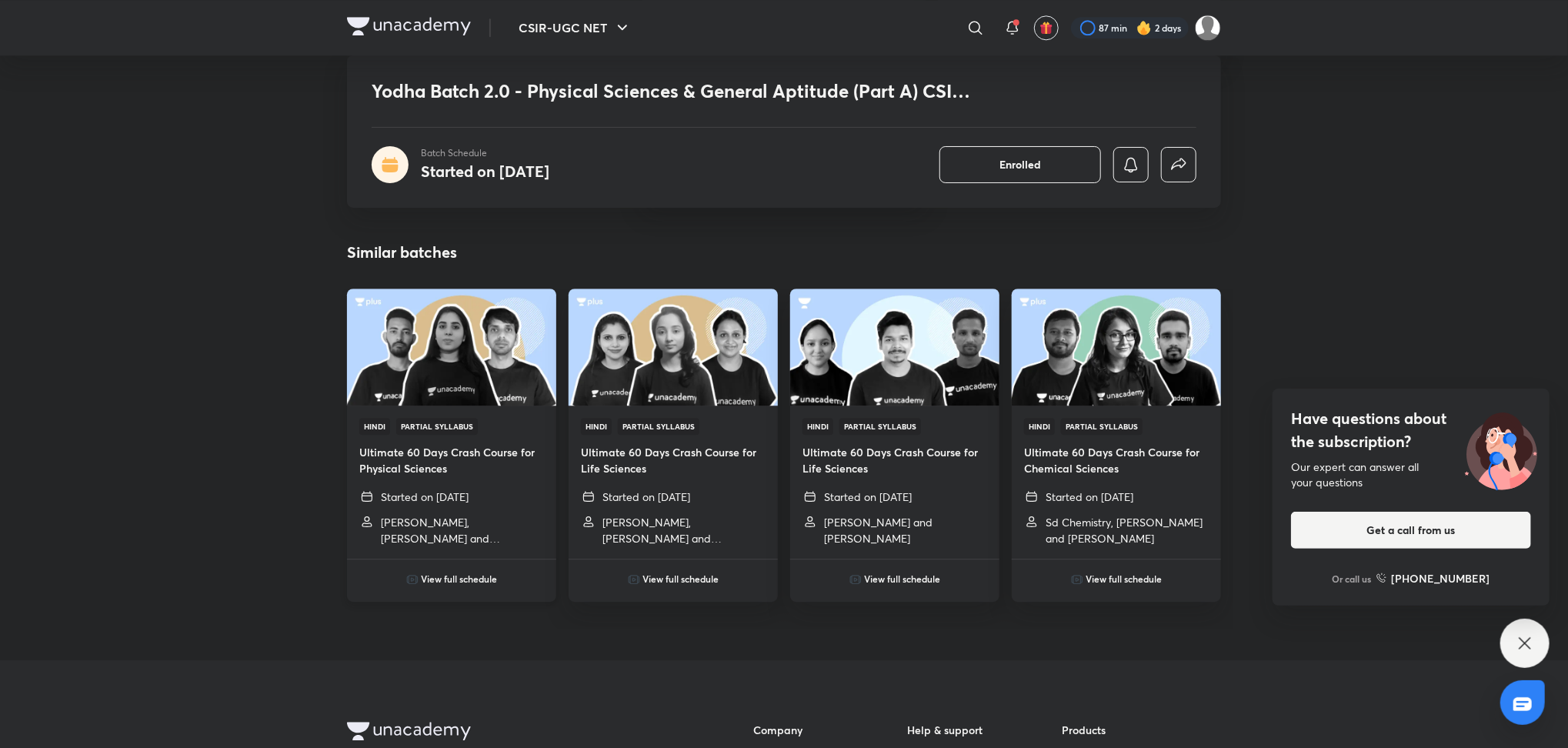
click at [475, 449] on h4 "Ultimate 60 Days Crash Course for Physical Sciences" at bounding box center [452, 460] width 185 height 33
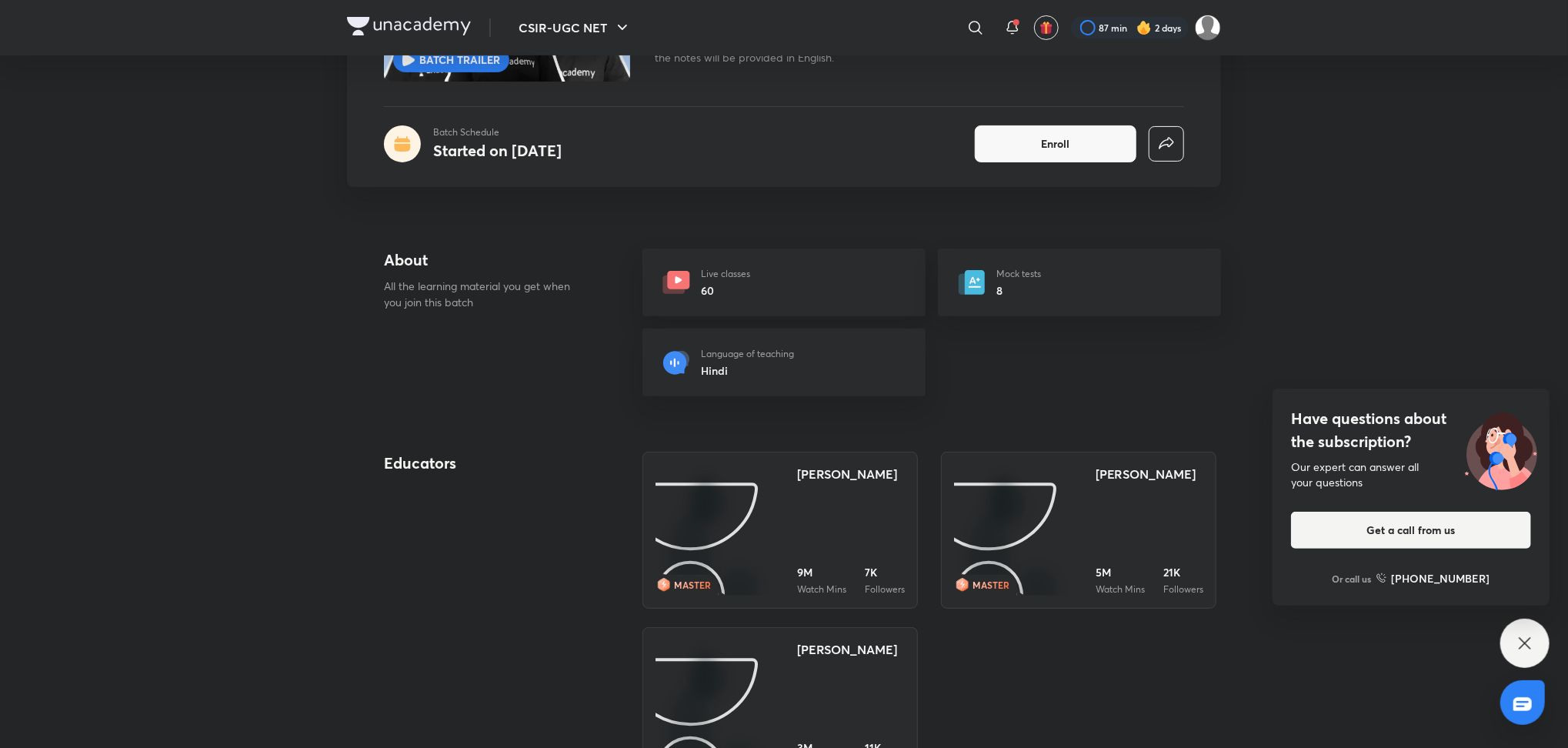
scroll to position [216, 0]
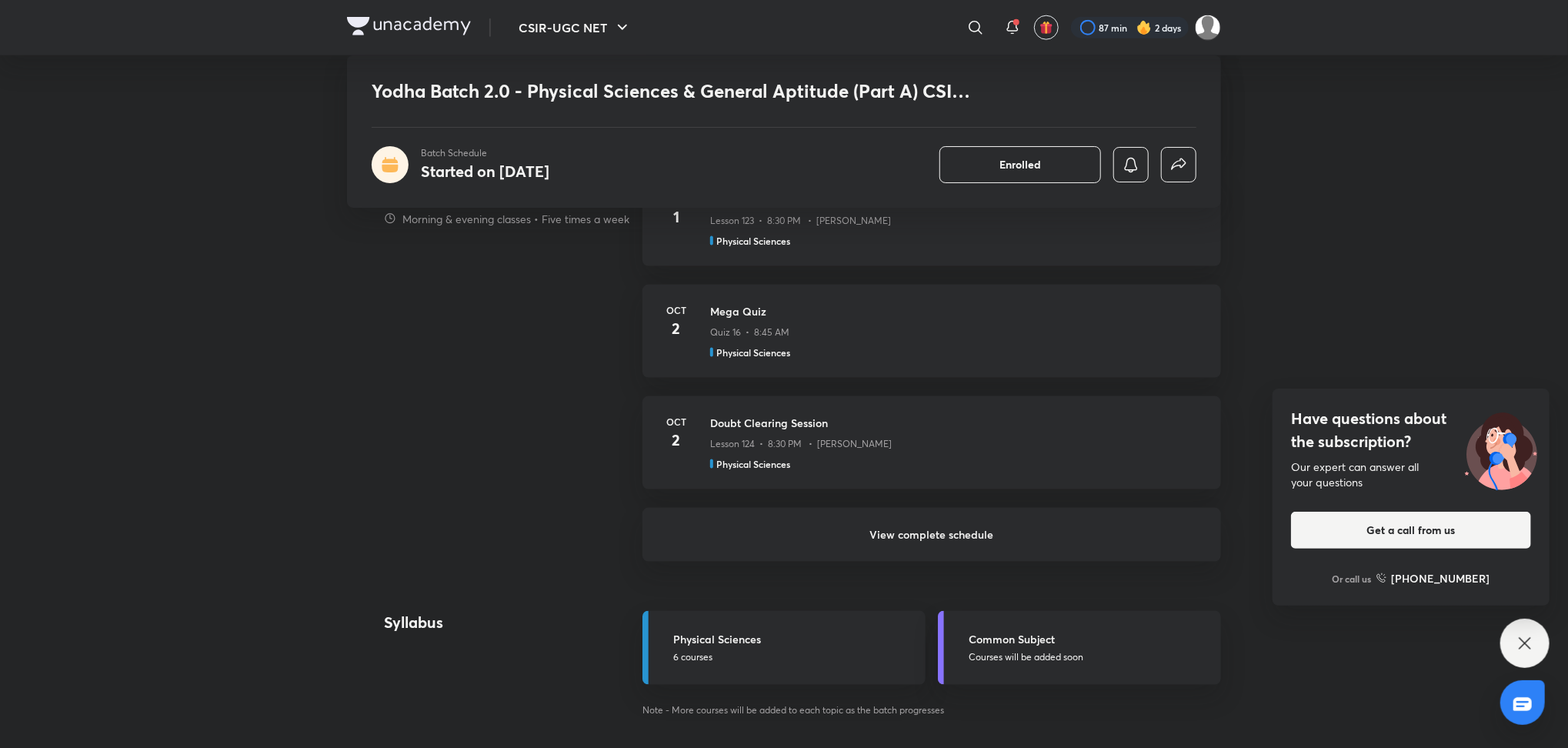
scroll to position [1242, 0]
click at [889, 535] on h6 "View complete schedule" at bounding box center [932, 539] width 578 height 54
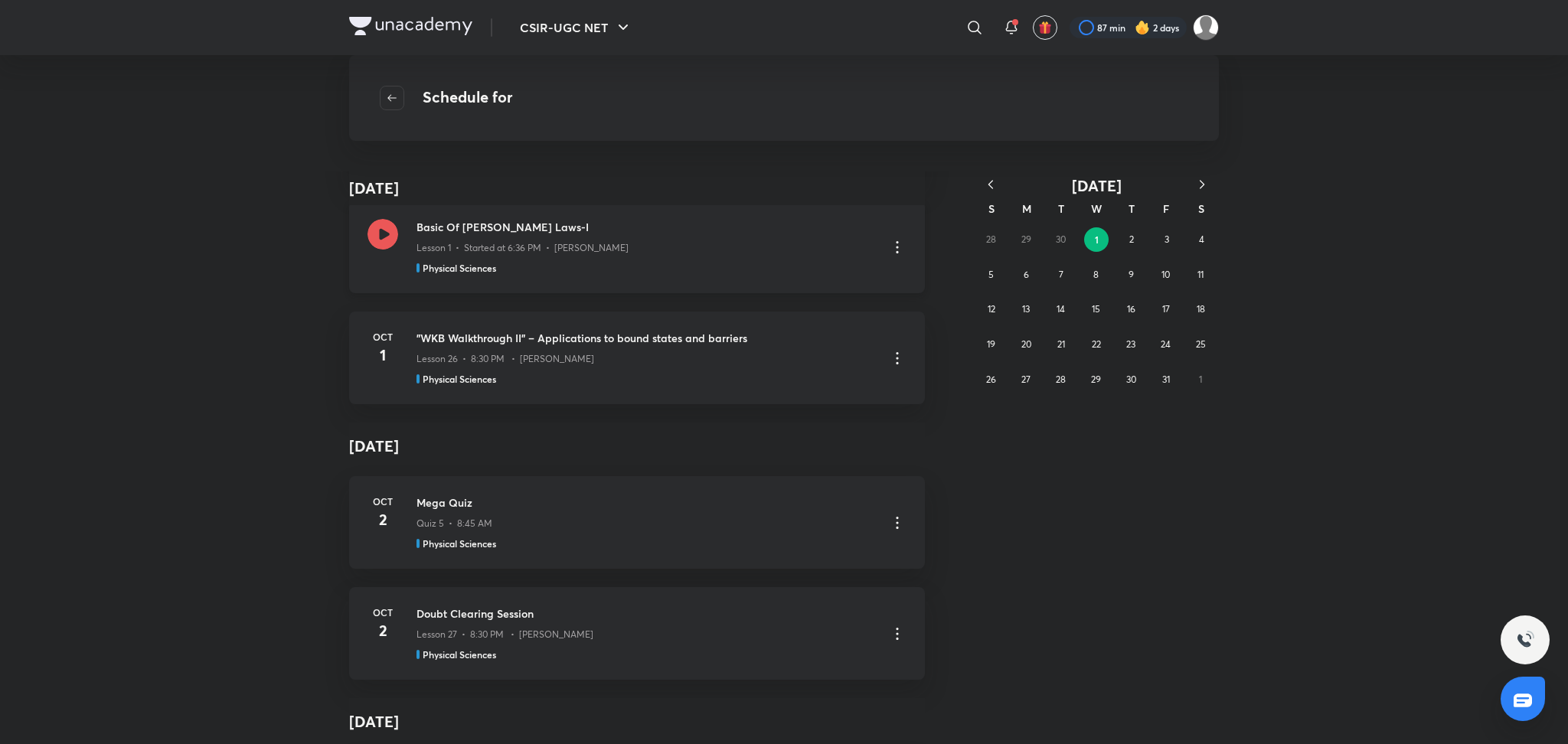
scroll to position [229, 0]
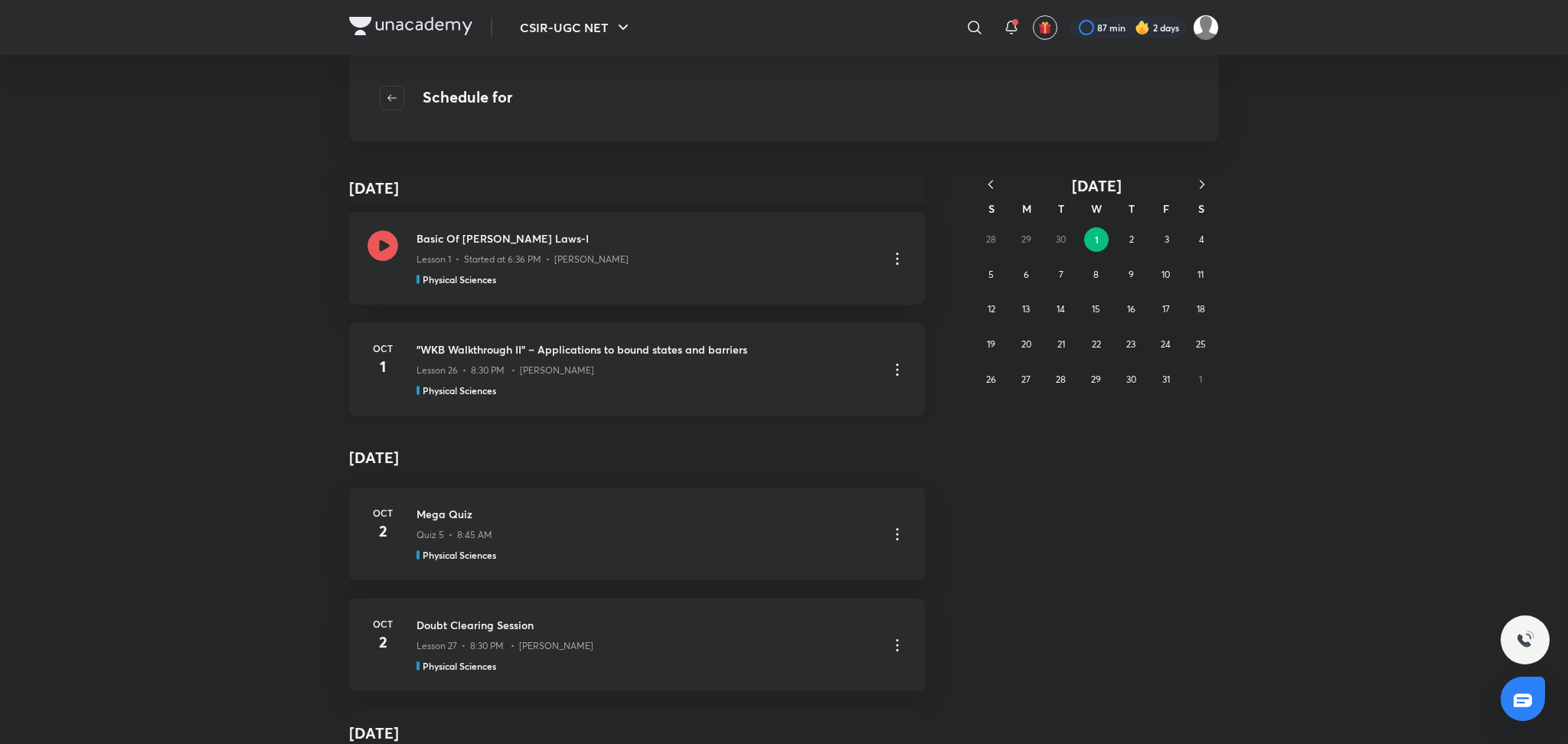
click at [897, 374] on icon at bounding box center [897, 370] width 18 height 18
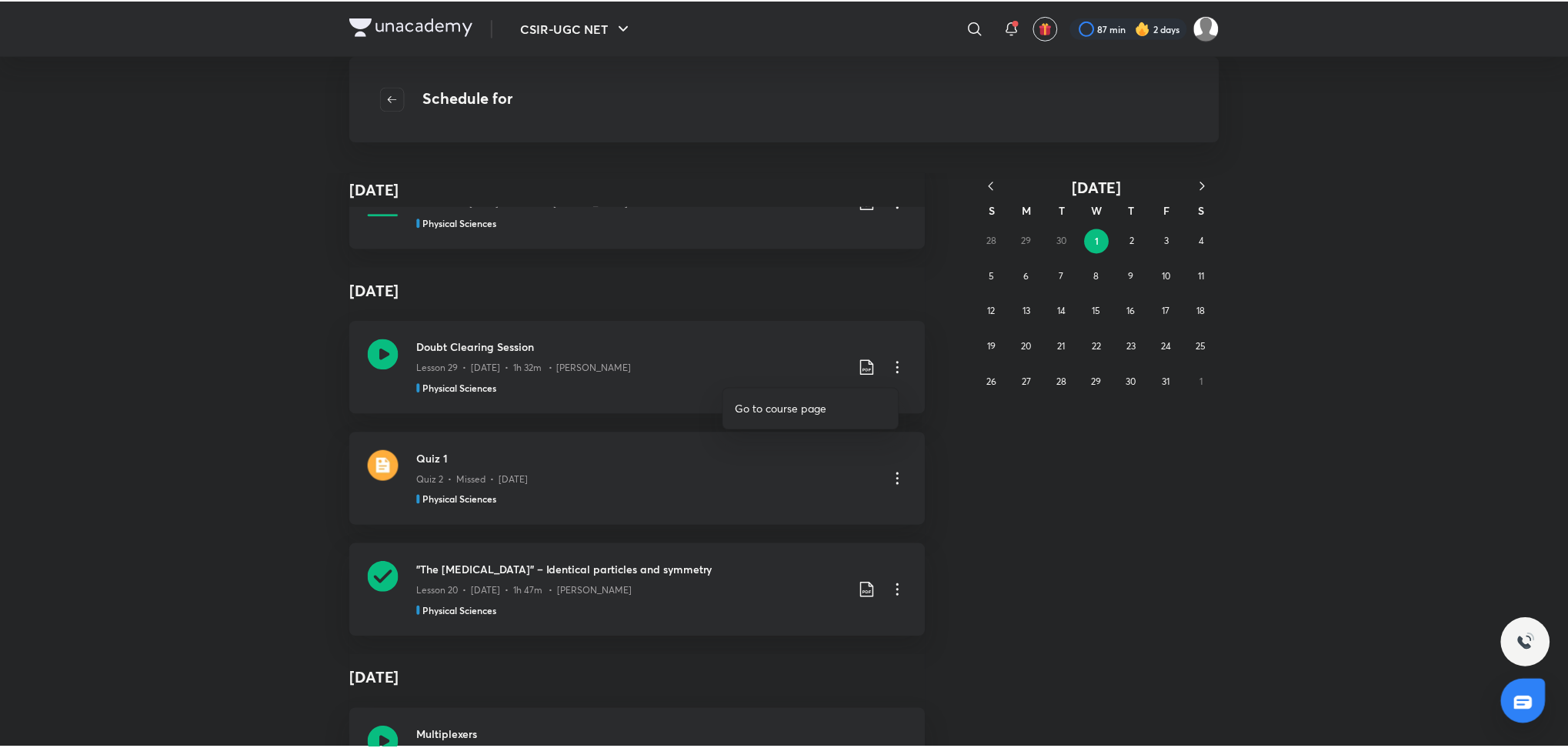
scroll to position [8651, 0]
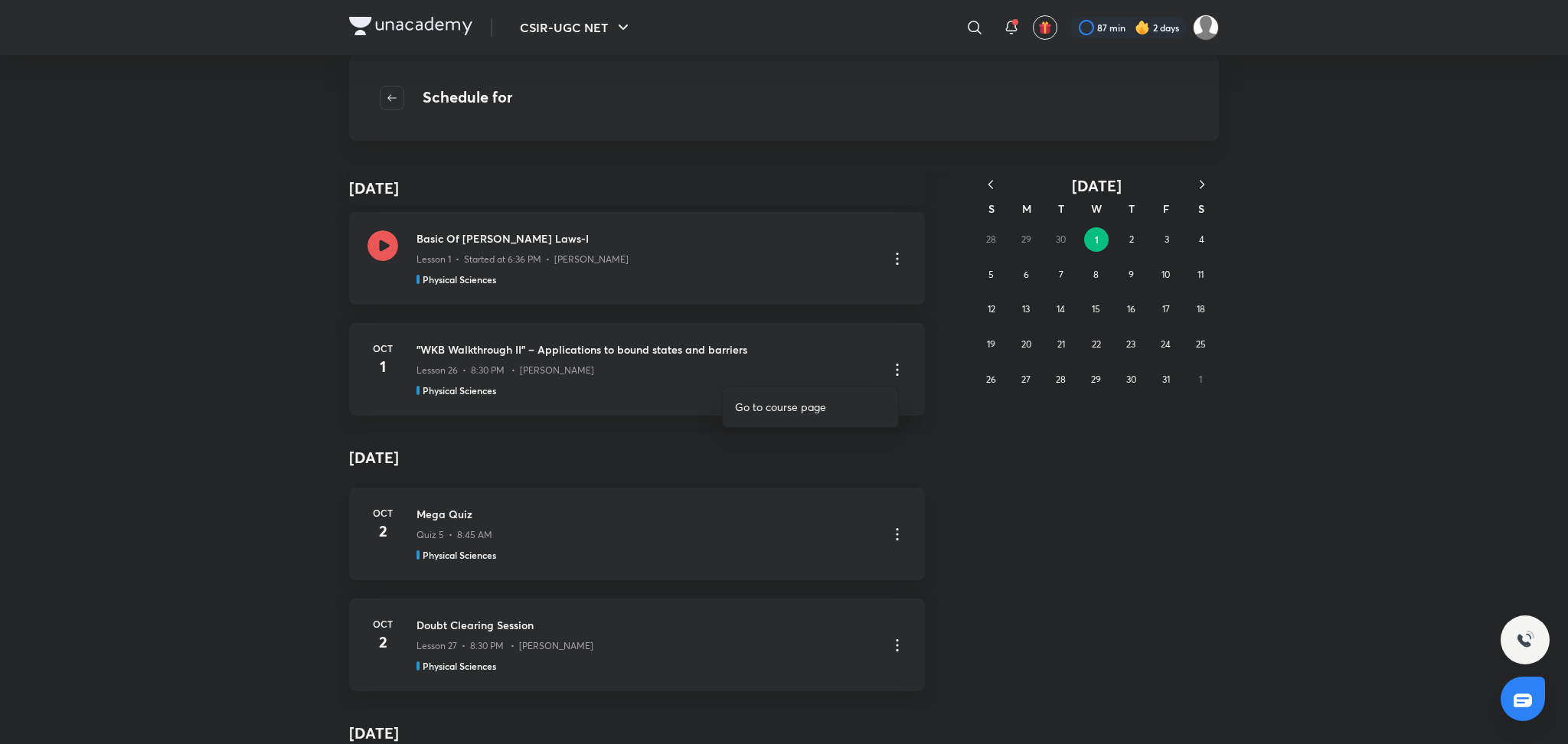
click at [818, 408] on p "Go to course page" at bounding box center [780, 407] width 91 height 16
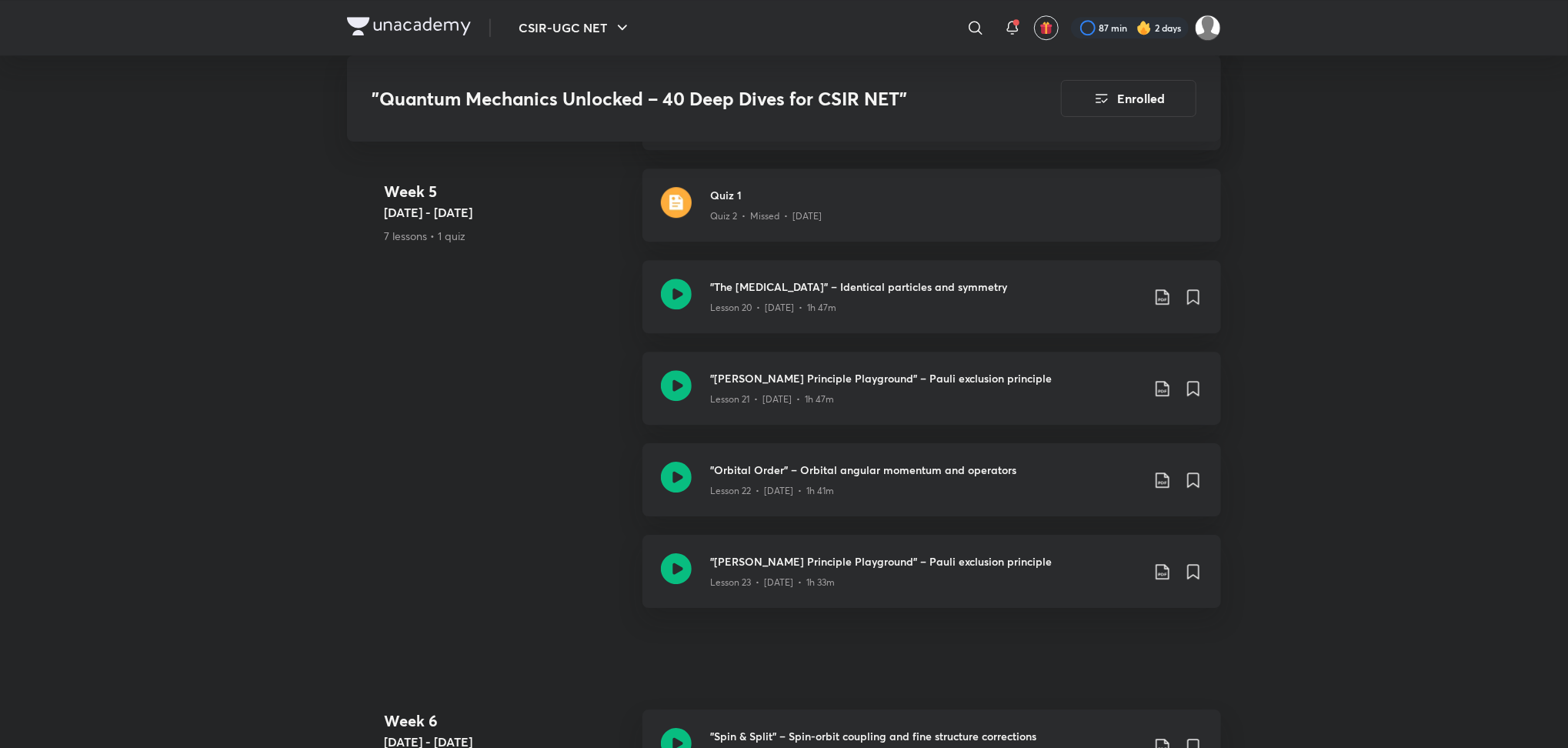
scroll to position [2991, 0]
click at [674, 477] on icon at bounding box center [676, 476] width 31 height 31
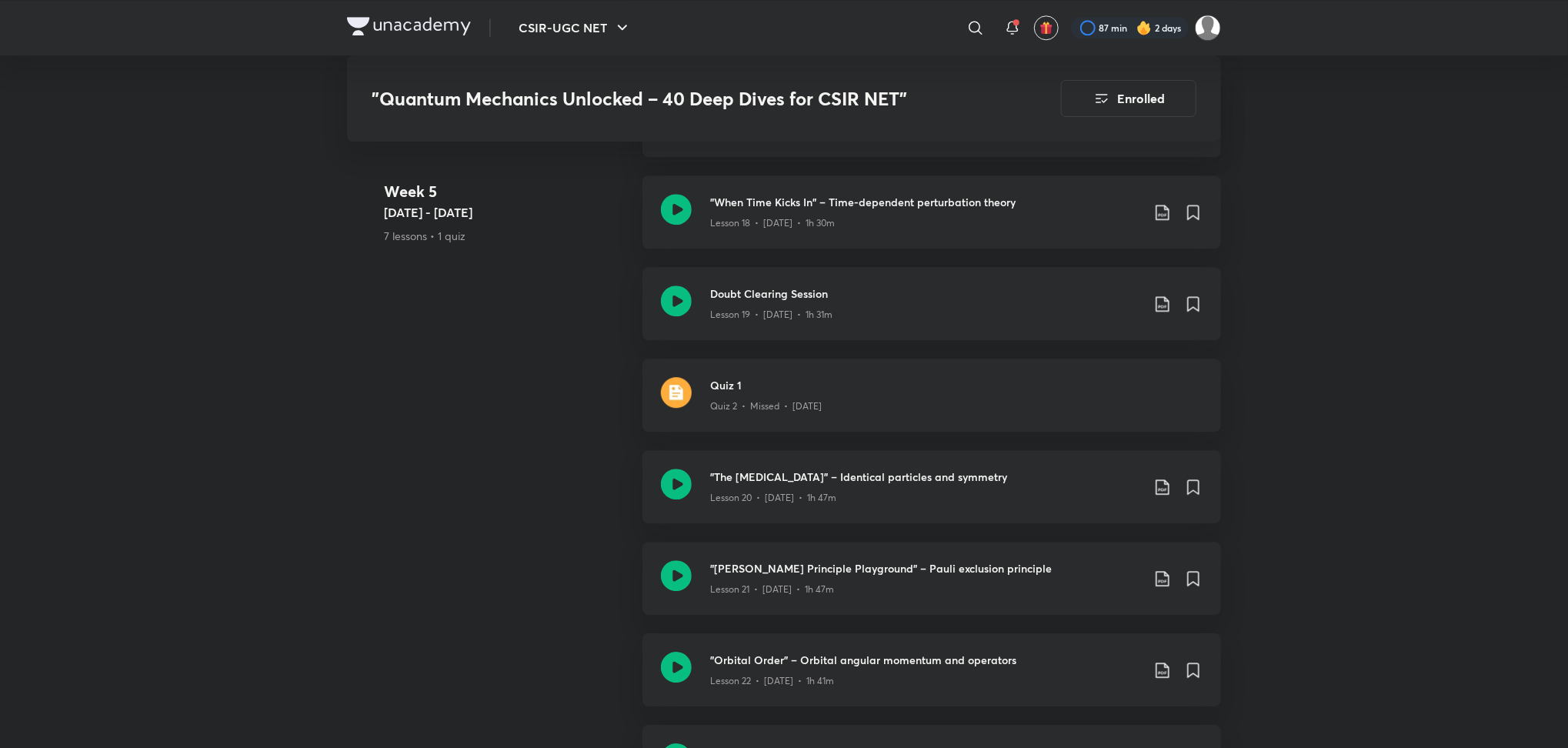
scroll to position [2802, 0]
click at [683, 579] on icon at bounding box center [676, 574] width 31 height 31
